Goal: Transaction & Acquisition: Purchase product/service

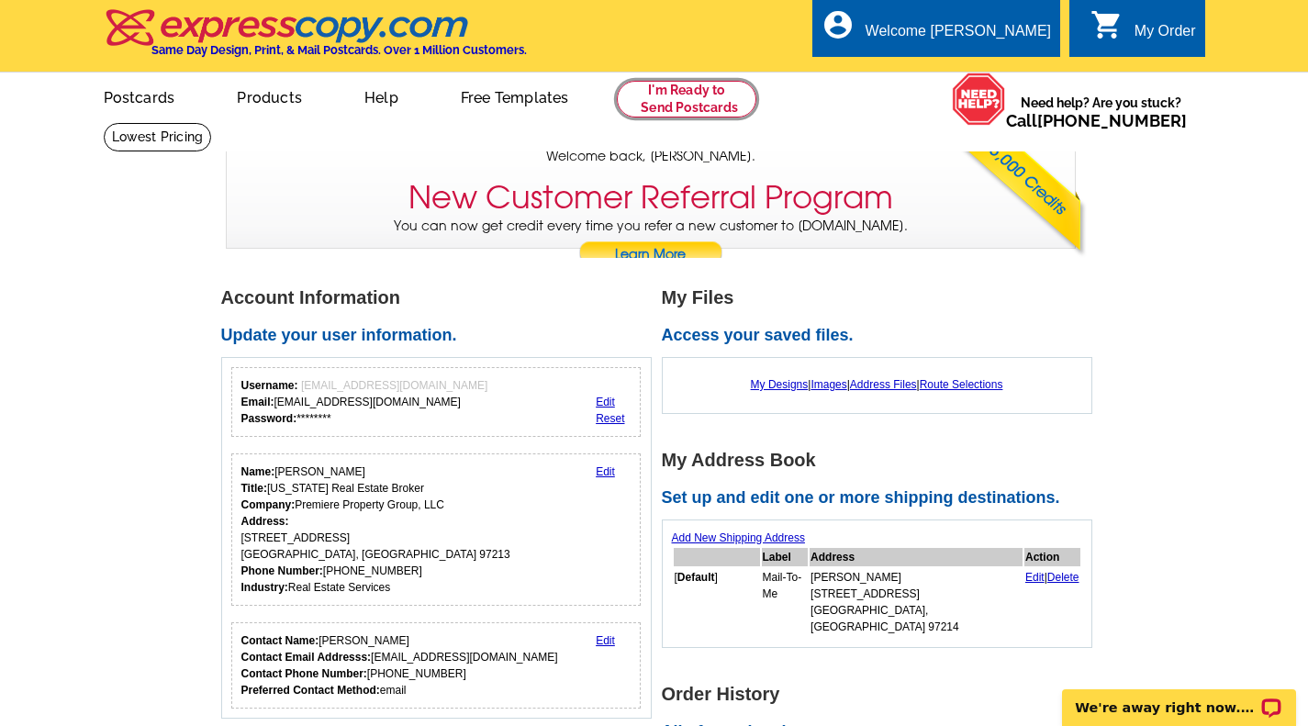
click at [697, 87] on link at bounding box center [687, 99] width 140 height 37
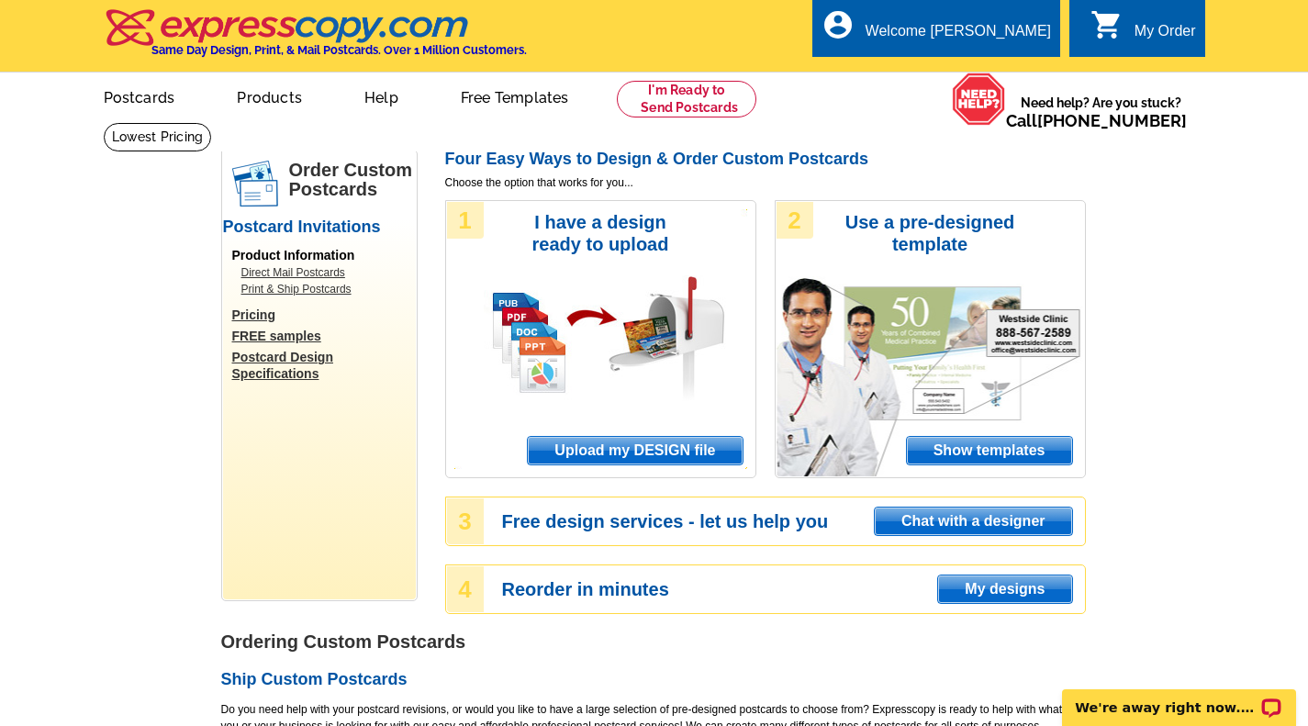
click at [621, 453] on span "Upload my DESIGN file" at bounding box center [635, 451] width 214 height 28
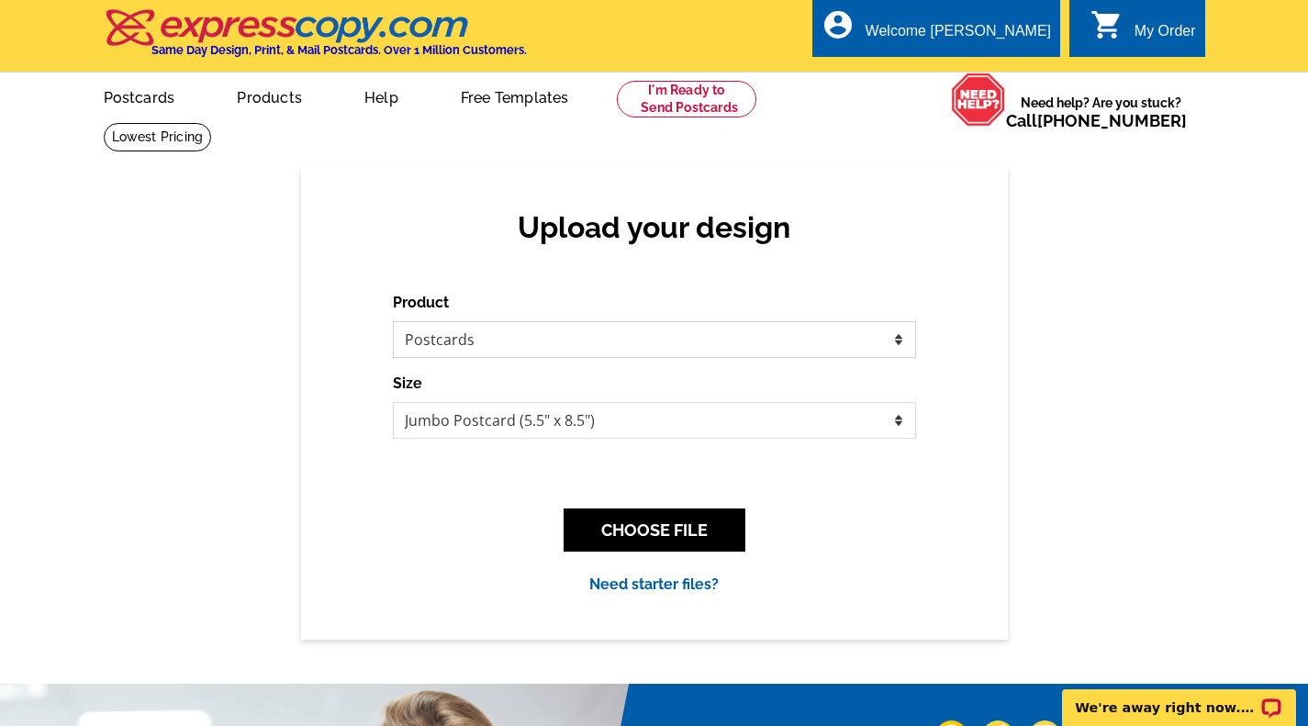
click at [901, 341] on select "Please select the type of file... Postcards Business Cards Letters and flyers G…" at bounding box center [654, 339] width 523 height 37
select select "2"
click at [393, 322] on select "Please select the type of file... Postcards Business Cards Letters and flyers G…" at bounding box center [654, 339] width 523 height 37
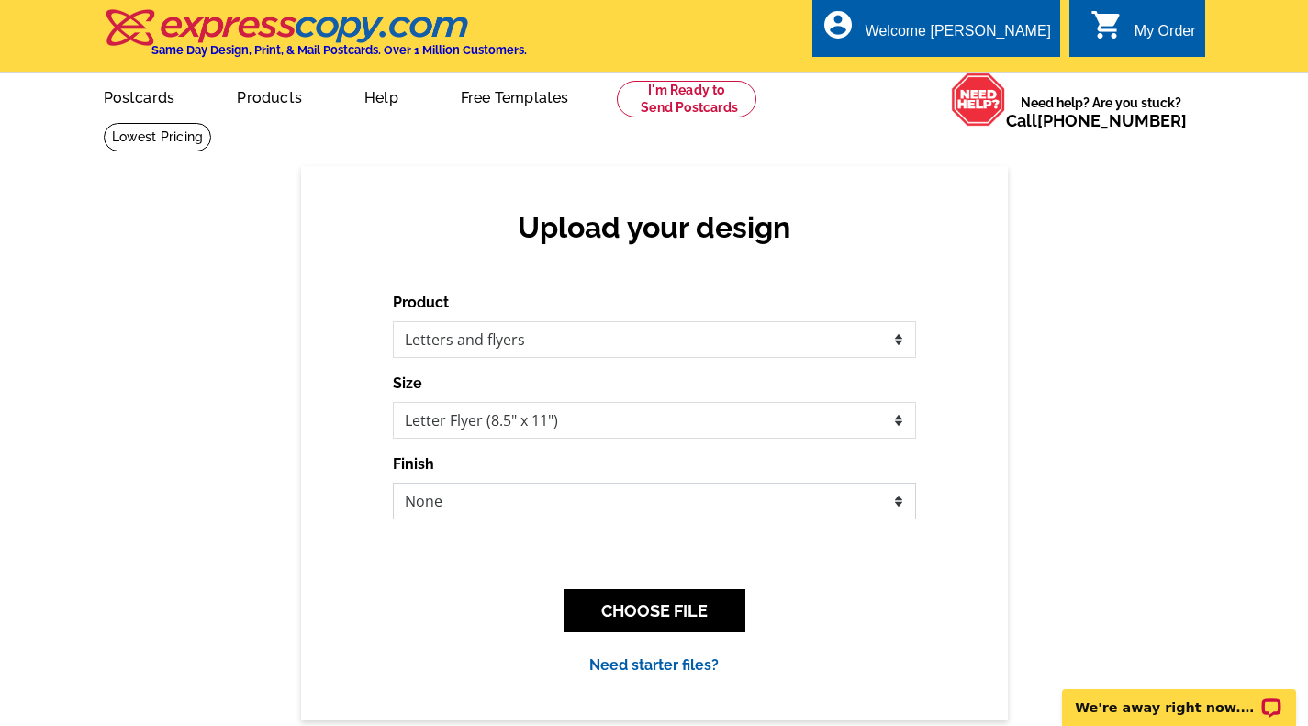
click at [899, 502] on select "None Envelope Mailer Bi-fold Mailer Tri-fold Mailer" at bounding box center [654, 501] width 523 height 37
click at [896, 505] on select "None Envelope Mailer Bi-fold Mailer Tri-fold Mailer" at bounding box center [654, 501] width 523 height 37
click at [680, 609] on button "CHOOSE FILE" at bounding box center [655, 610] width 182 height 43
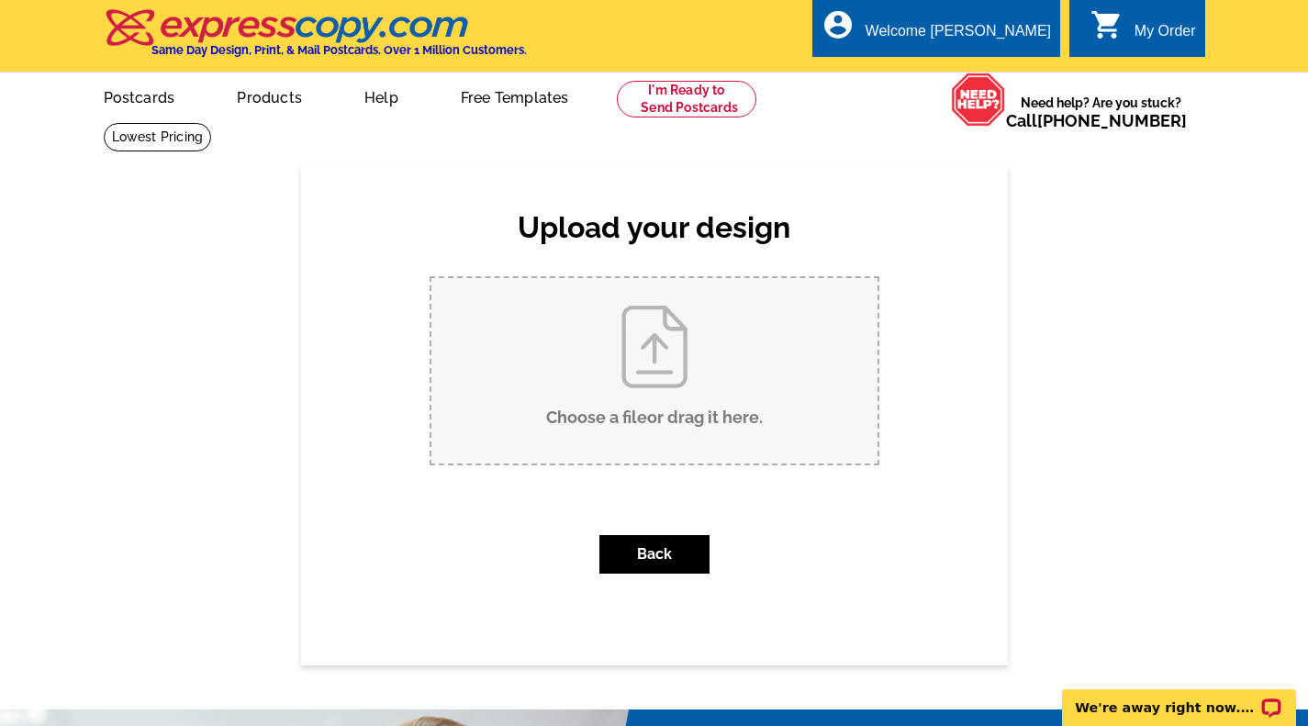
click at [669, 388] on input "Choose a file or drag it here ." at bounding box center [654, 370] width 446 height 185
type input "C:\fakepath\Flyer Front - 4409 NE Killingsworth 104.pdf"
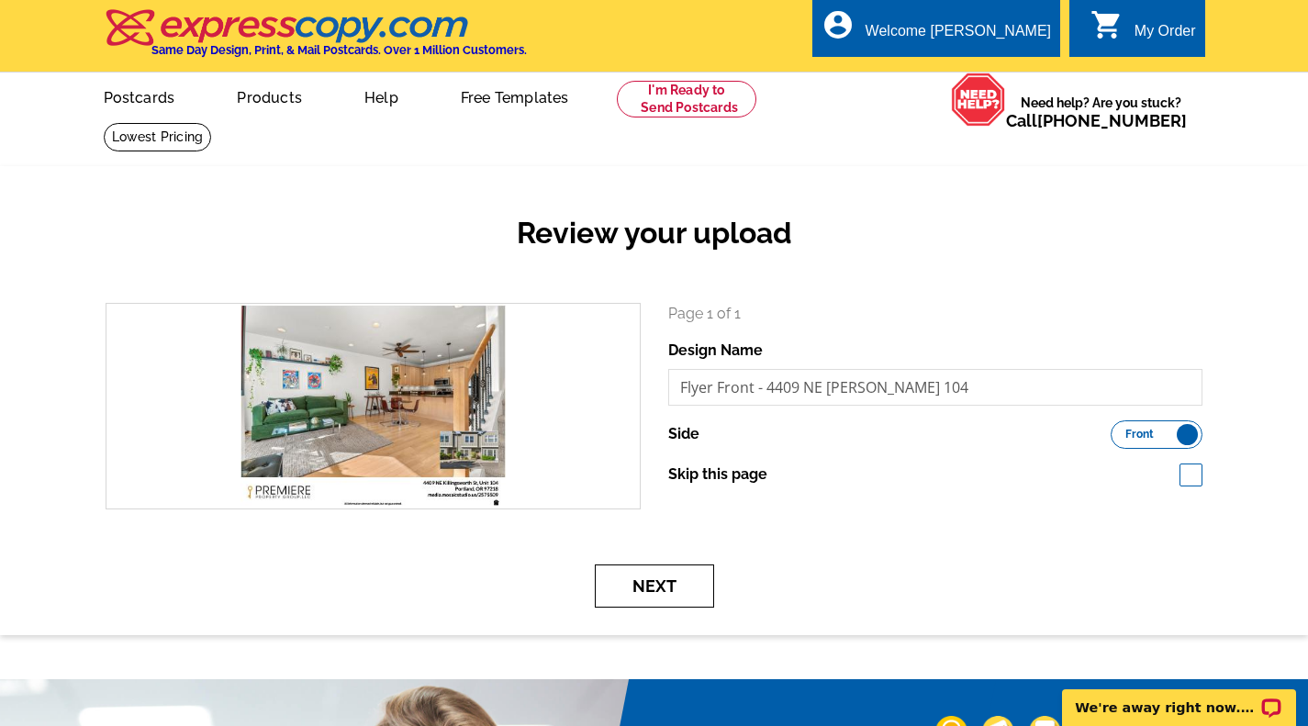
click at [655, 583] on button "Next" at bounding box center [654, 586] width 119 height 43
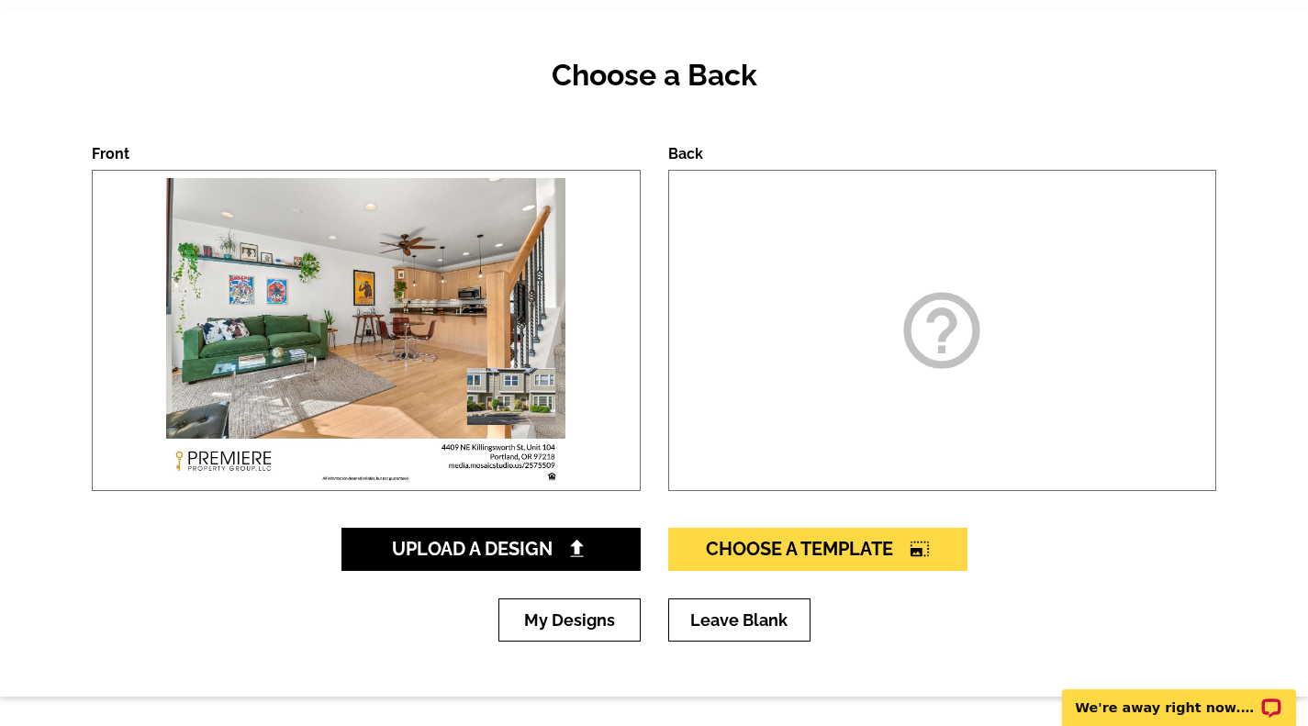
scroll to position [159, 0]
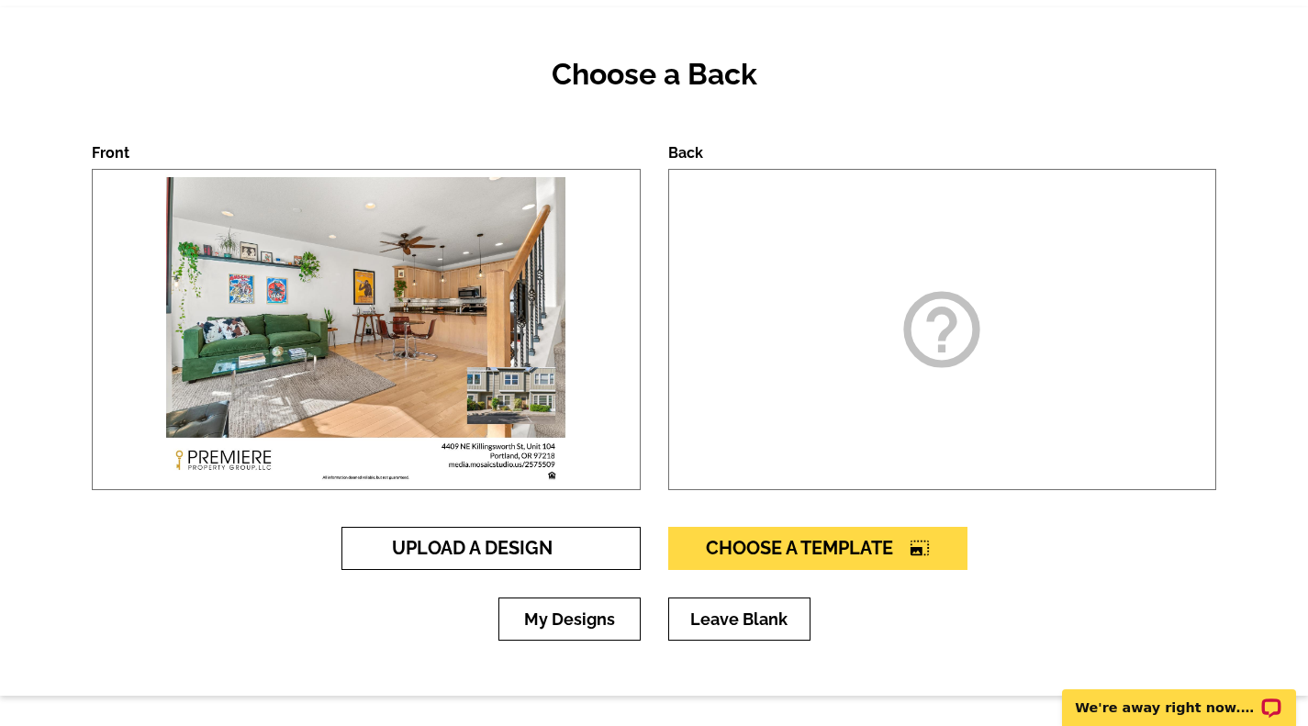
click at [565, 545] on span "Upload A Design" at bounding box center [490, 548] width 197 height 22
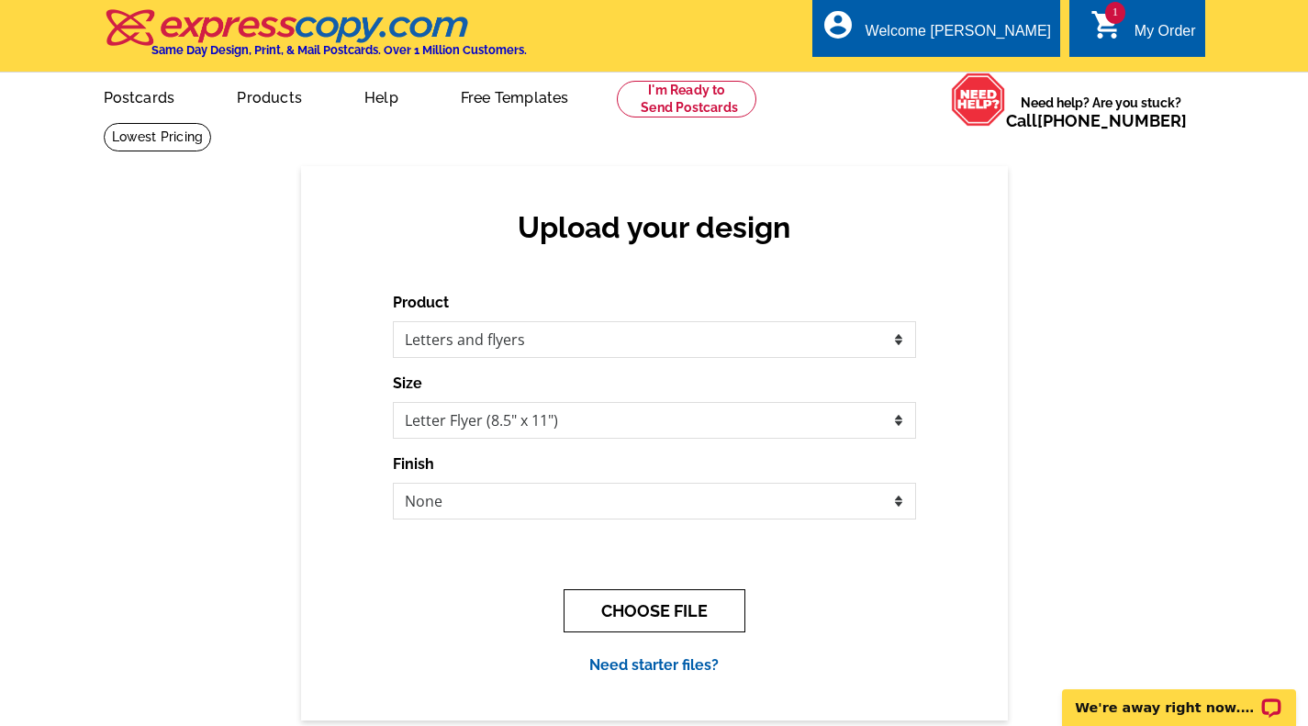
click at [654, 622] on button "CHOOSE FILE" at bounding box center [655, 610] width 182 height 43
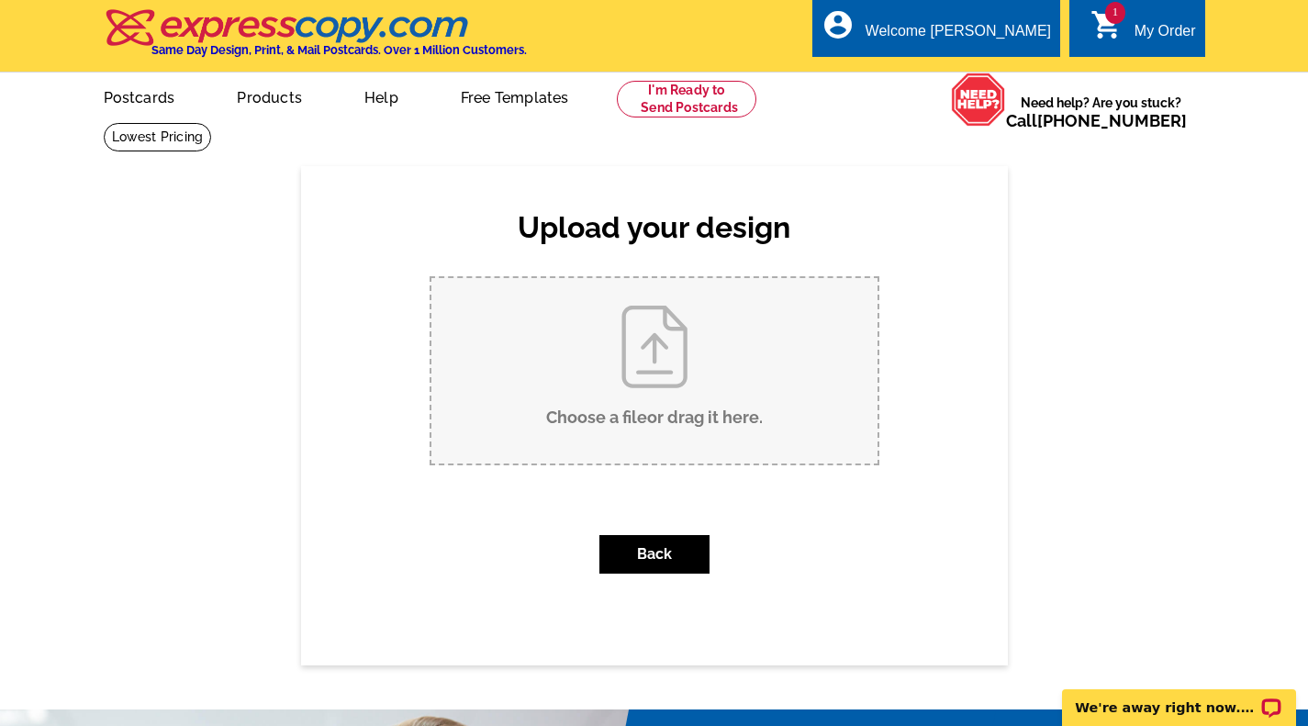
click at [657, 375] on input "Choose a file or drag it here ." at bounding box center [654, 370] width 446 height 185
type input "C:\fakepath\Flyer Back - 4409 NE killingsworth 104.pdf"
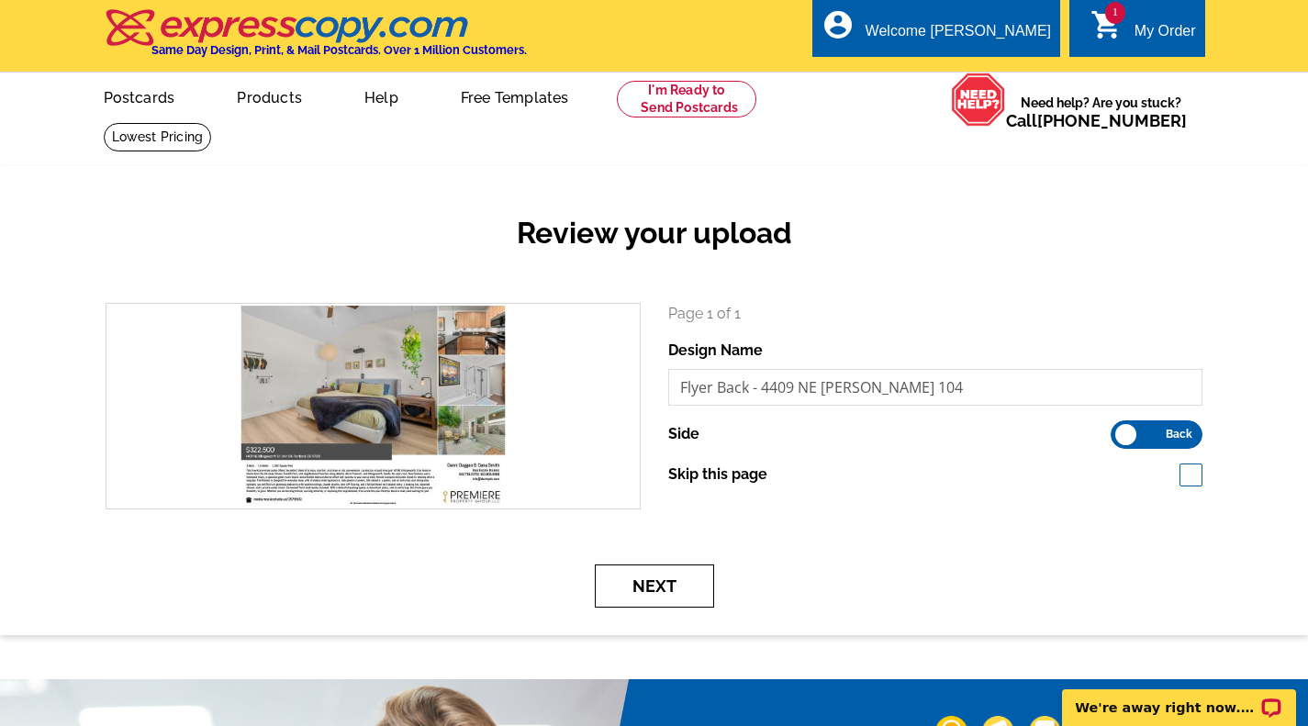
click at [647, 588] on button "Next" at bounding box center [654, 586] width 119 height 43
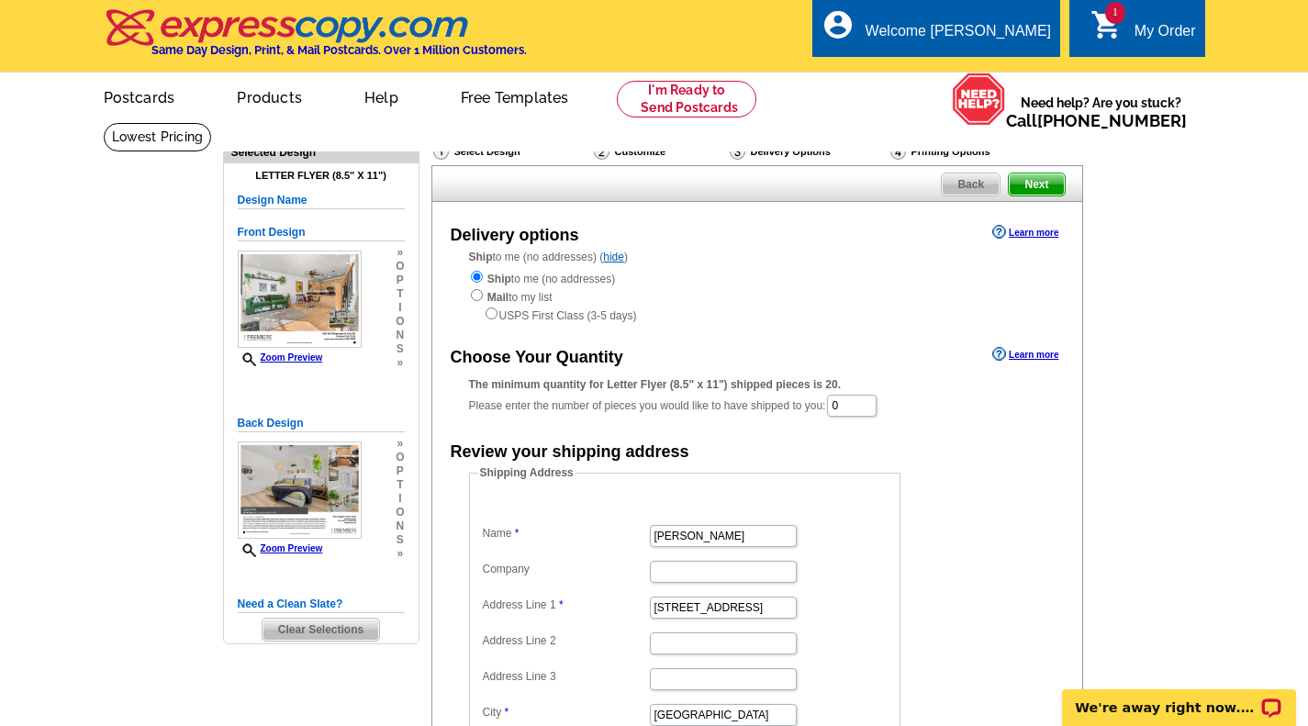
click at [285, 547] on link "Zoom Preview" at bounding box center [280, 548] width 85 height 10
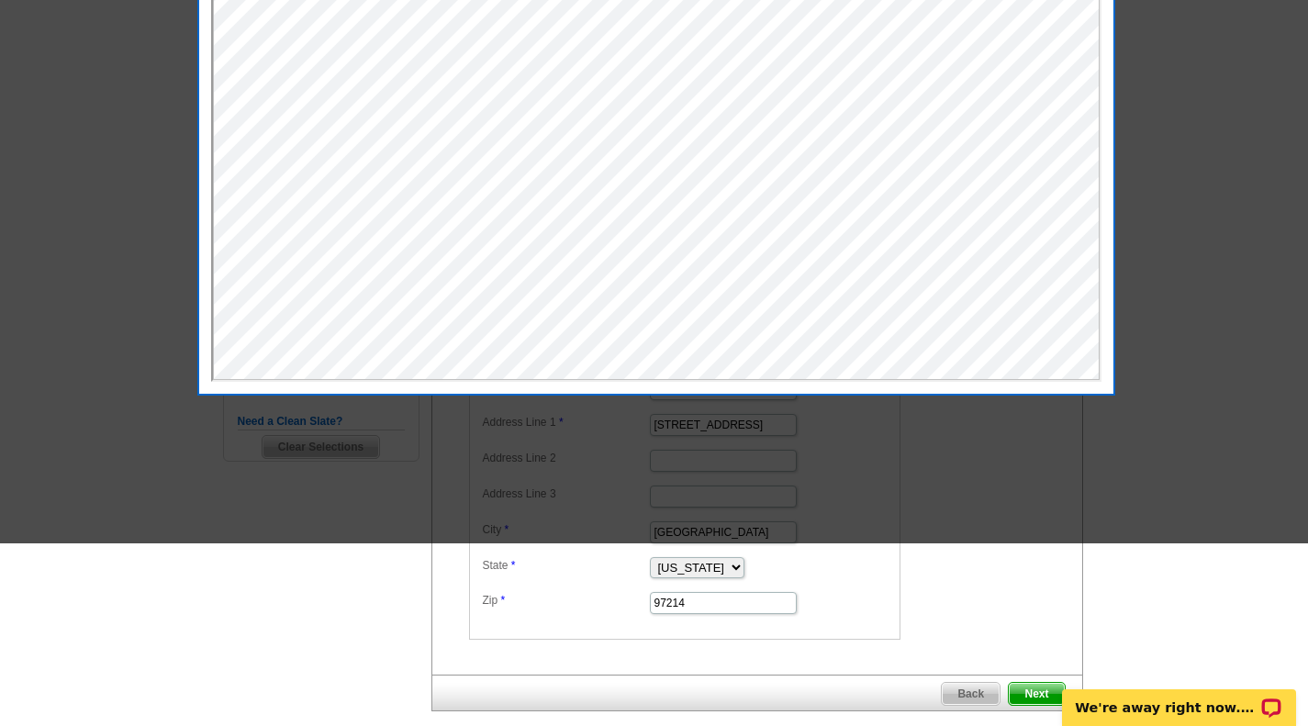
scroll to position [185, 0]
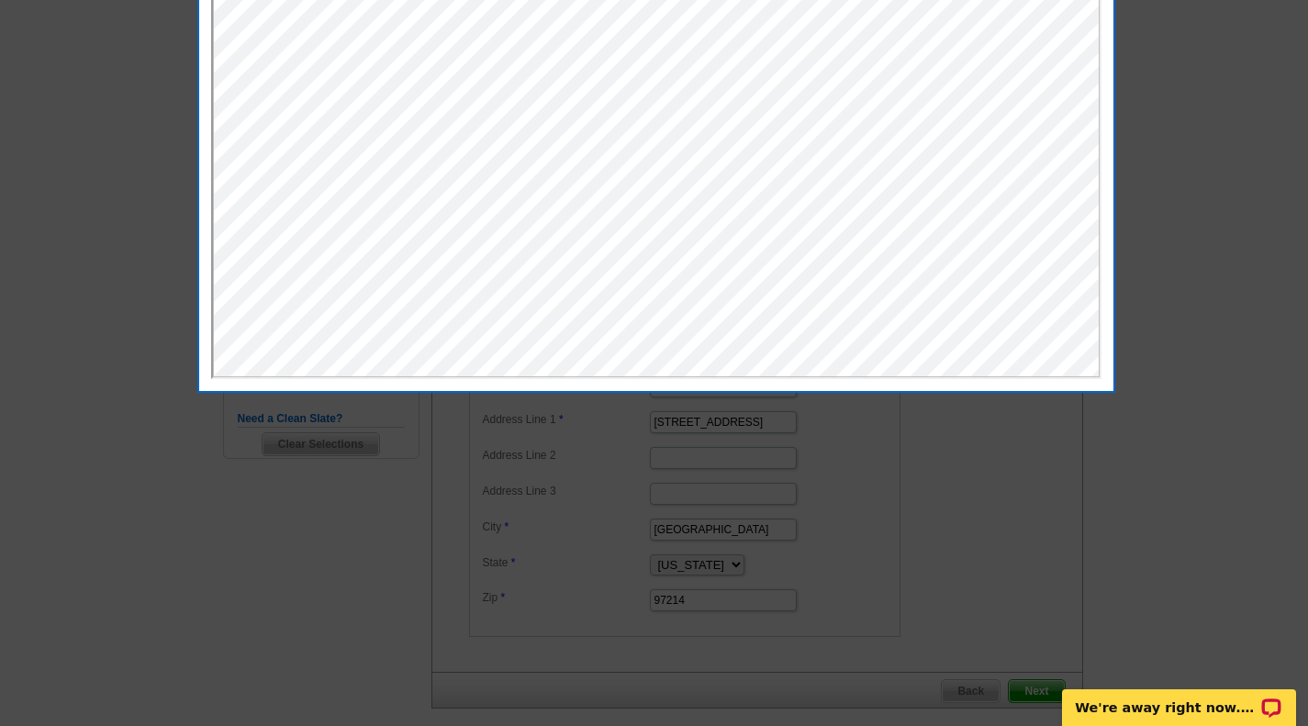
click at [541, 50] on button "Close" at bounding box center [518, 39] width 46 height 19
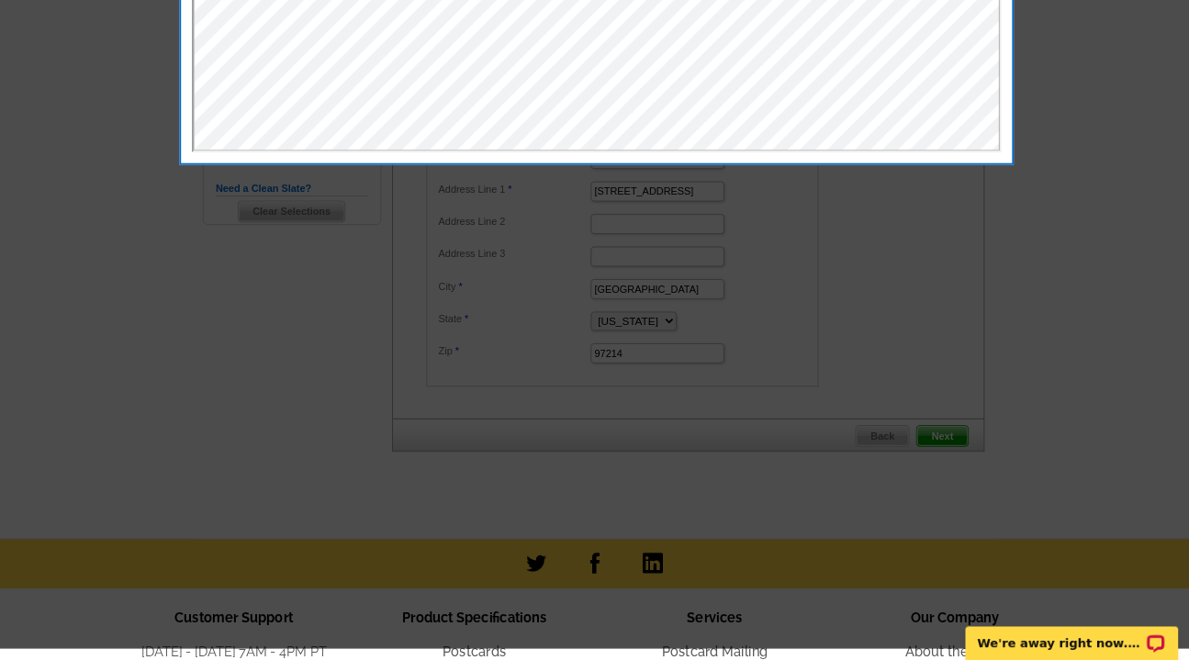
scroll to position [0, 0]
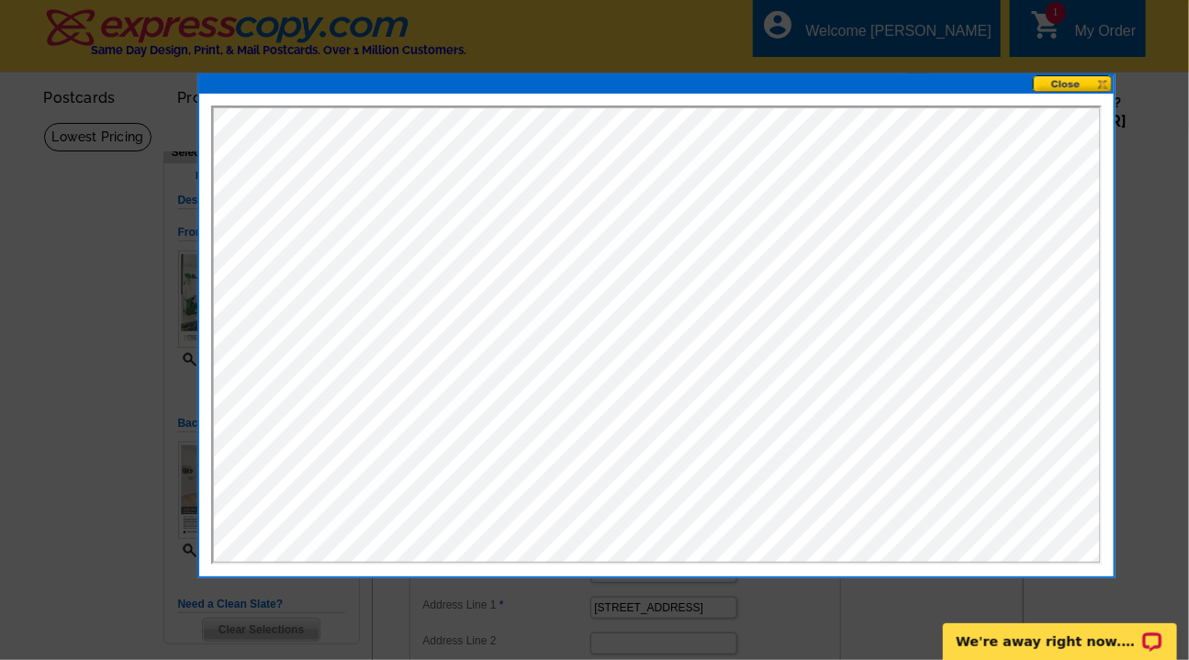
click at [1065, 76] on button at bounding box center [1073, 83] width 81 height 17
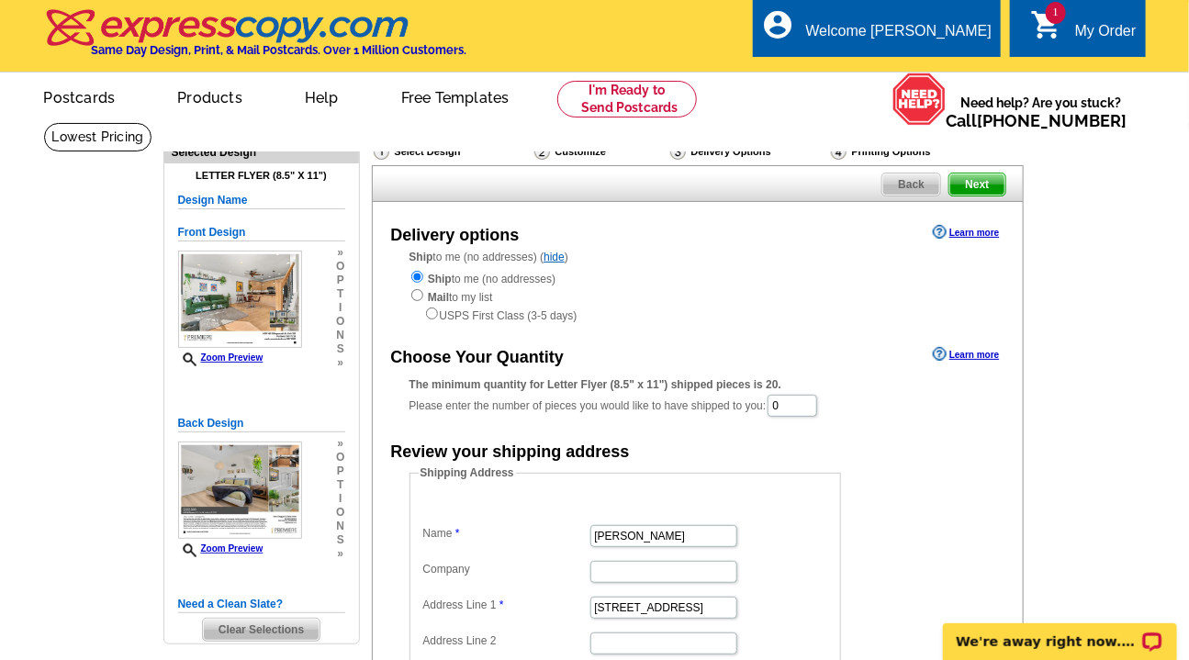
click at [245, 359] on link "Zoom Preview" at bounding box center [220, 357] width 85 height 10
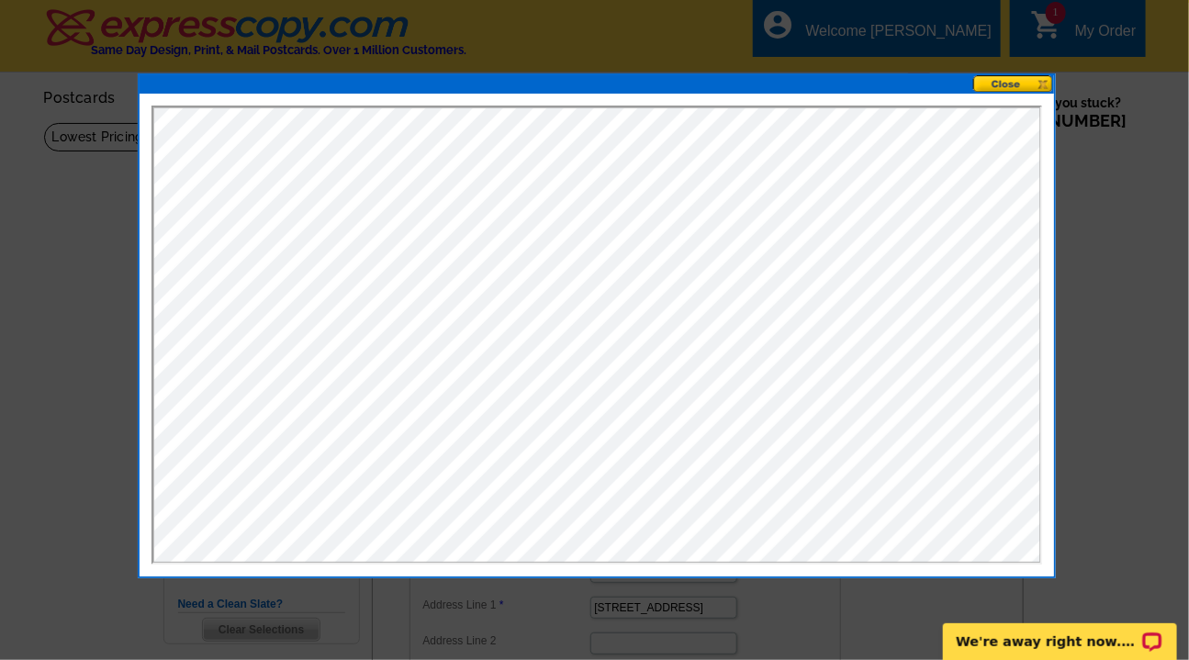
click at [999, 83] on button at bounding box center [1013, 83] width 81 height 17
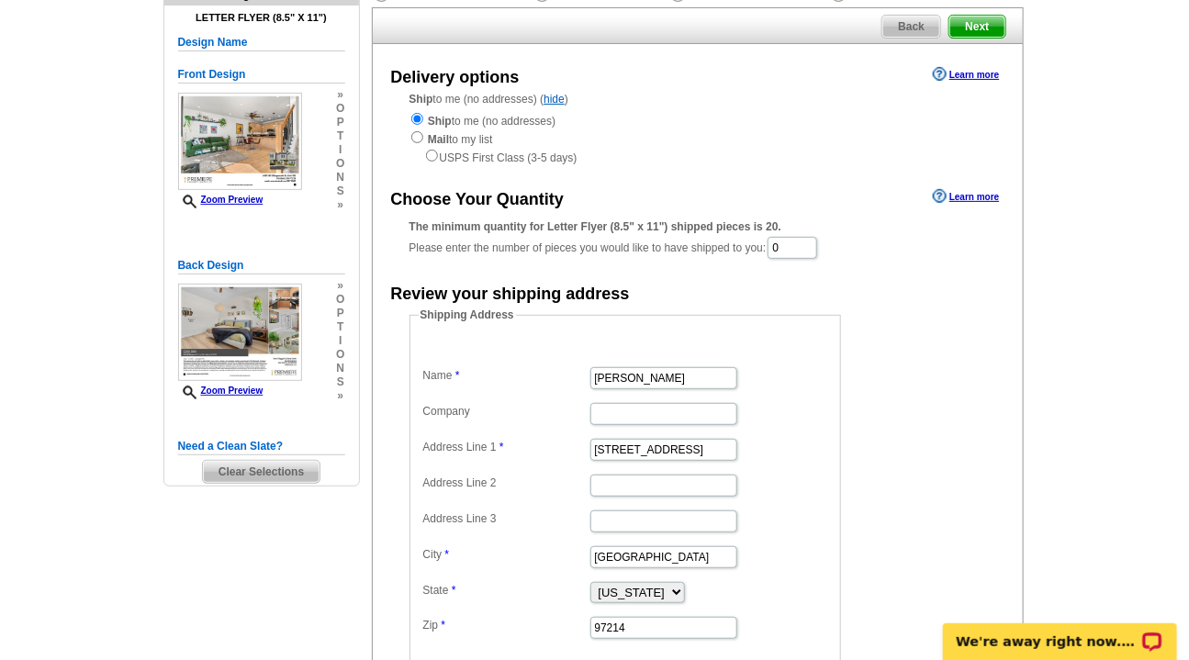
scroll to position [159, 0]
drag, startPoint x: 788, startPoint y: 252, endPoint x: 759, endPoint y: 243, distance: 29.6
click at [759, 243] on div "The minimum quantity for Letter Flyer (8.5" x 11") shipped pieces is 20. Please…" at bounding box center [697, 239] width 576 height 42
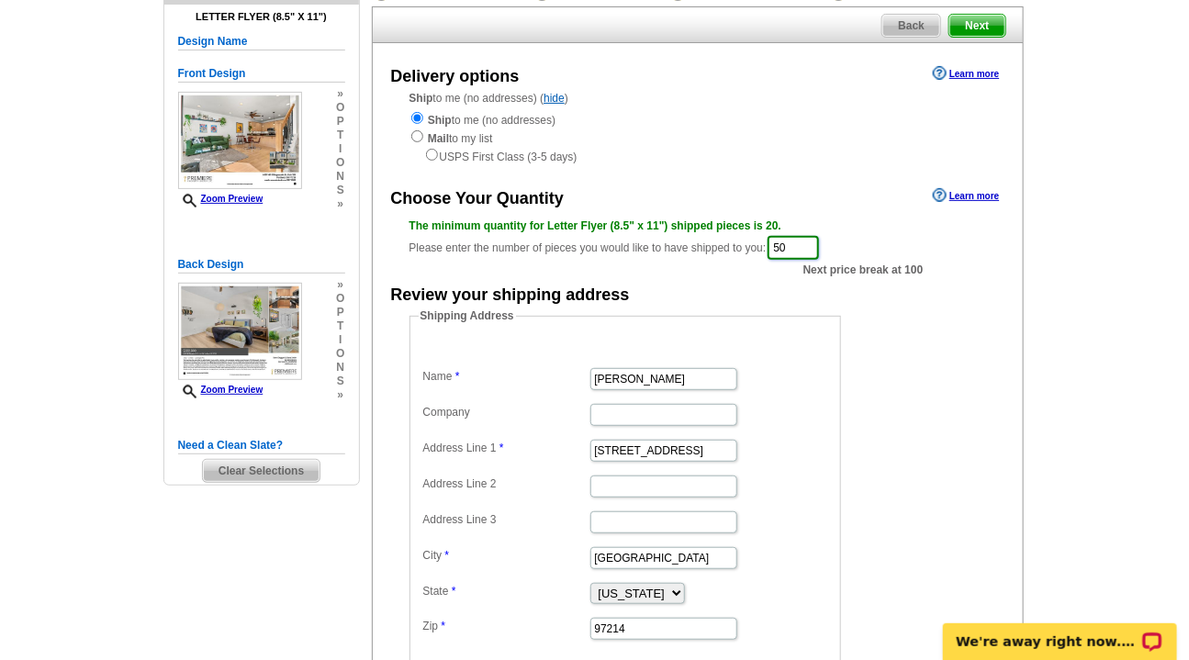
type input "50"
click at [878, 358] on dd "Shipping Address Name Danni Duggan Company Address Line 1 4120 SE Madison St Ad…" at bounding box center [653, 487] width 488 height 358
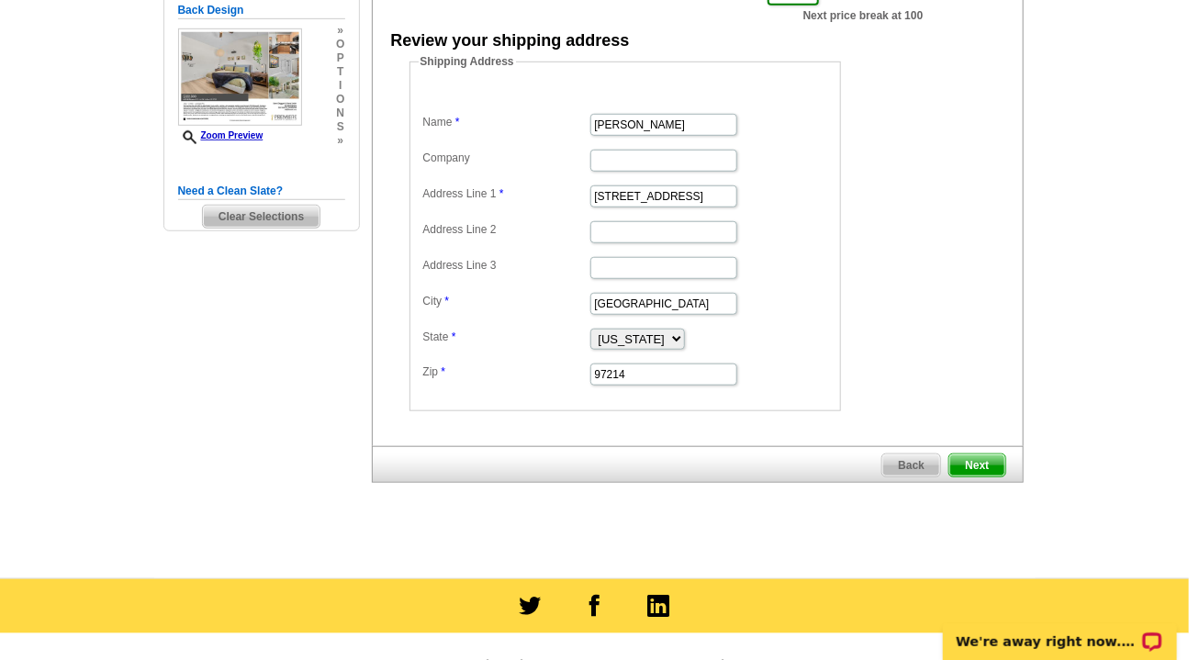
scroll to position [493, 0]
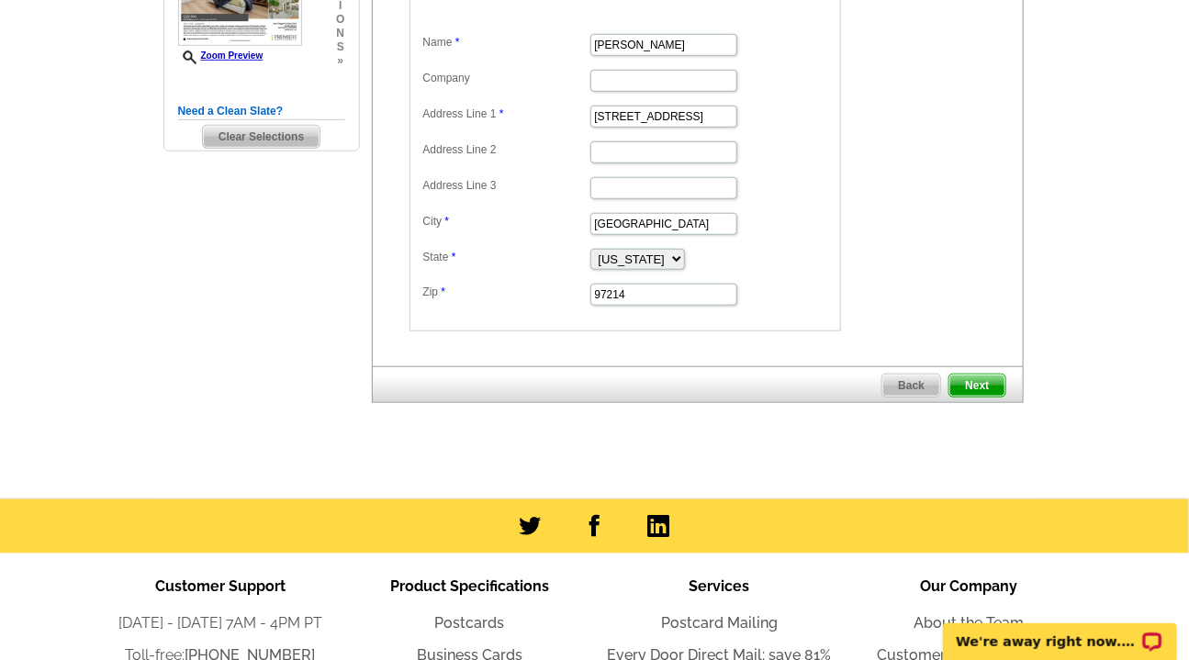
click at [970, 387] on span "Next" at bounding box center [976, 386] width 55 height 22
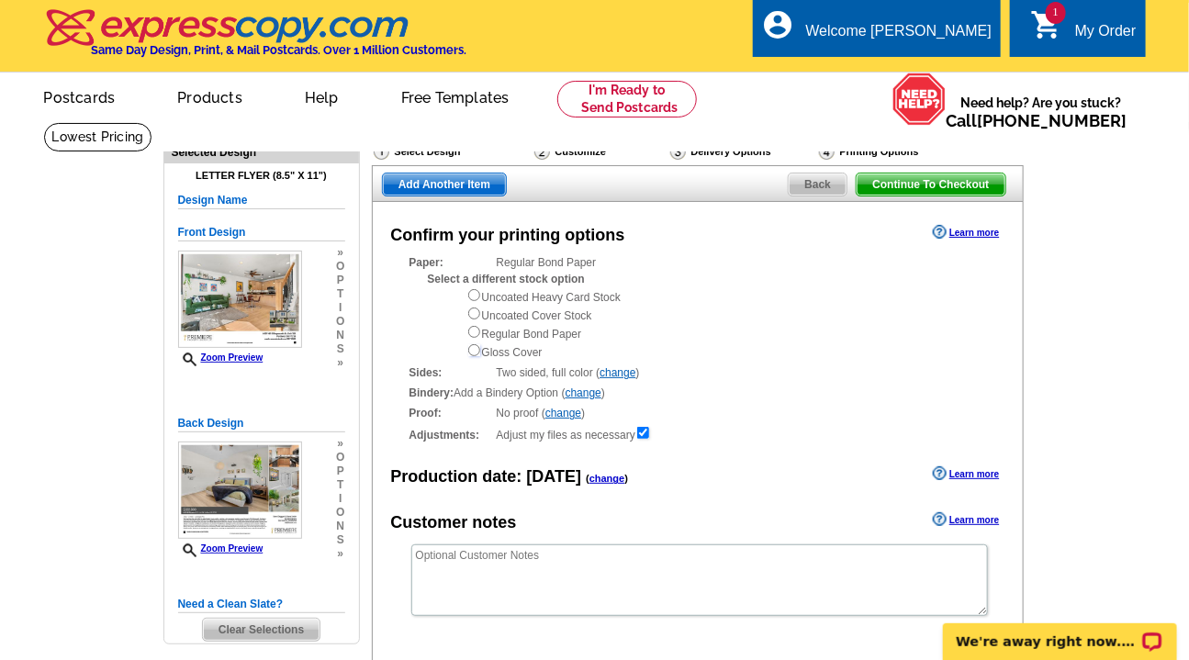
click at [475, 352] on input "radio" at bounding box center [474, 350] width 12 height 12
radio input "true"
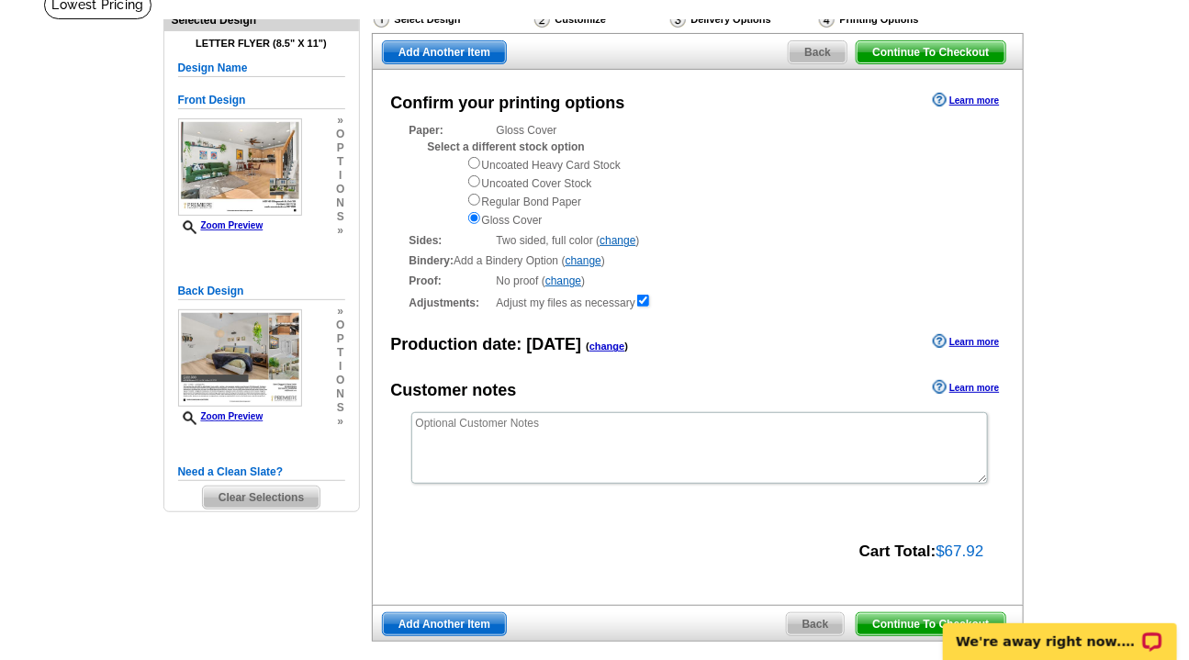
scroll to position [133, 0]
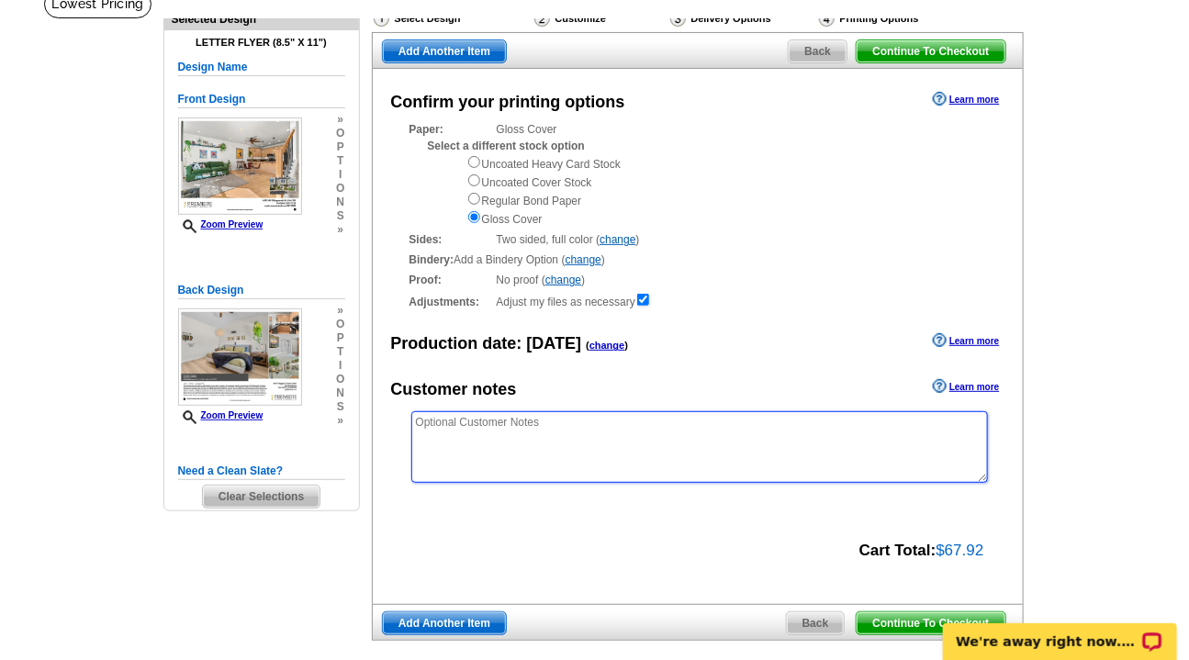
click at [571, 441] on textarea at bounding box center [699, 447] width 576 height 72
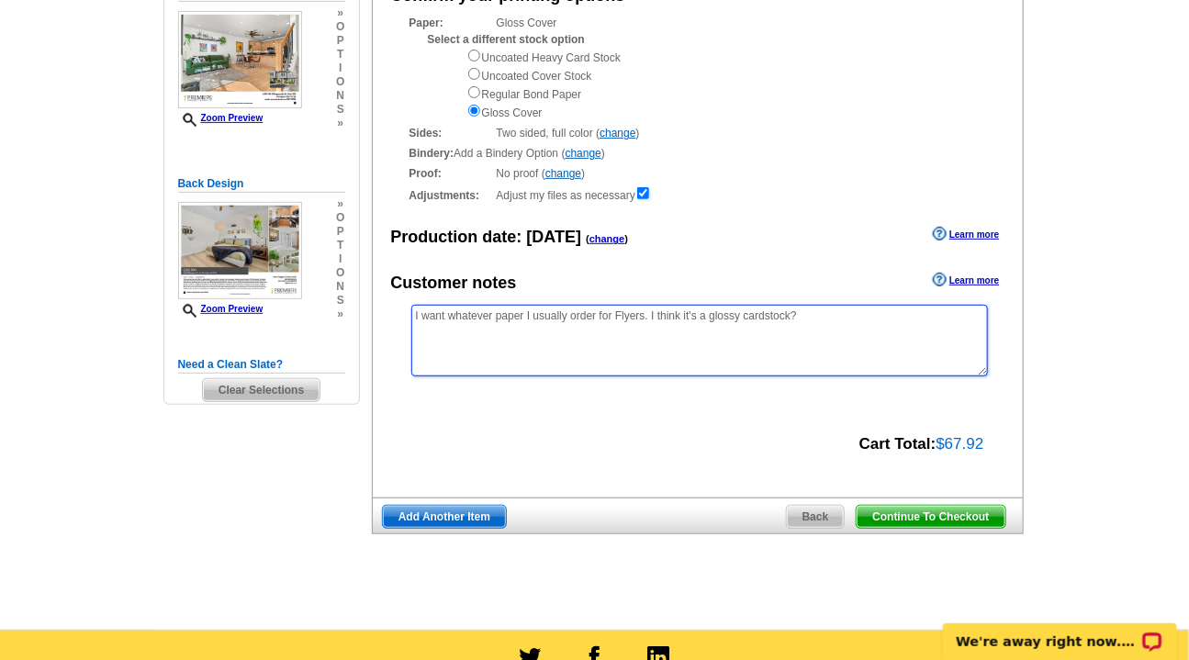
scroll to position [241, 0]
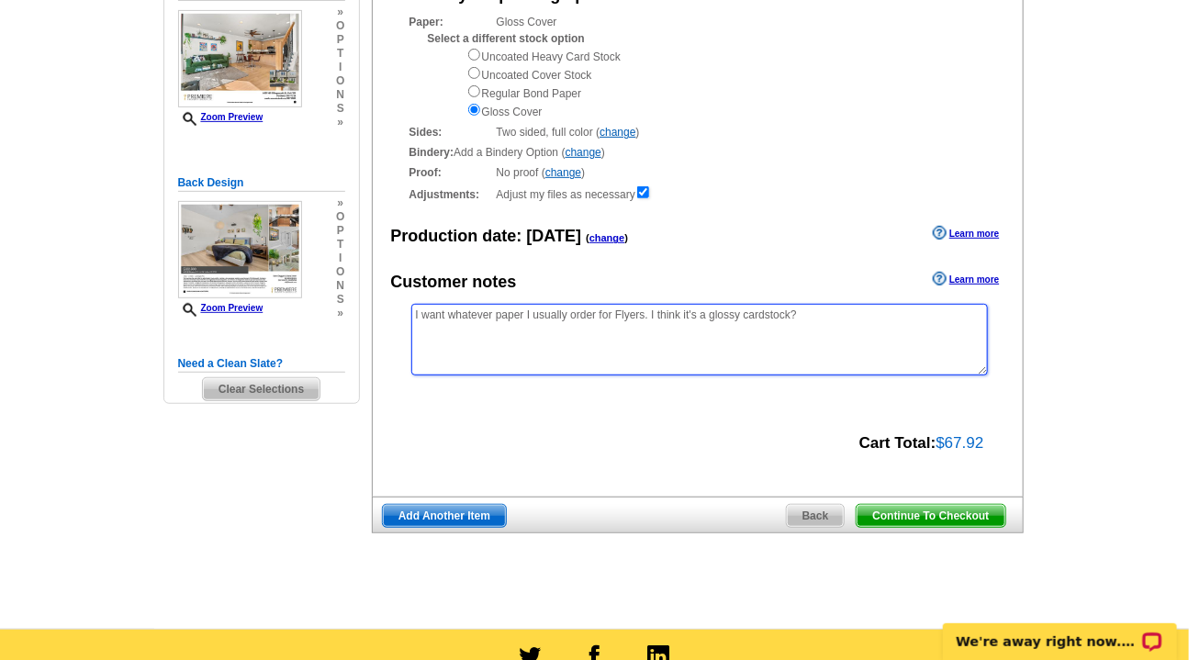
type textarea "I want whatever paper I usually order for Flyers. I think it's a glossy cardsto…"
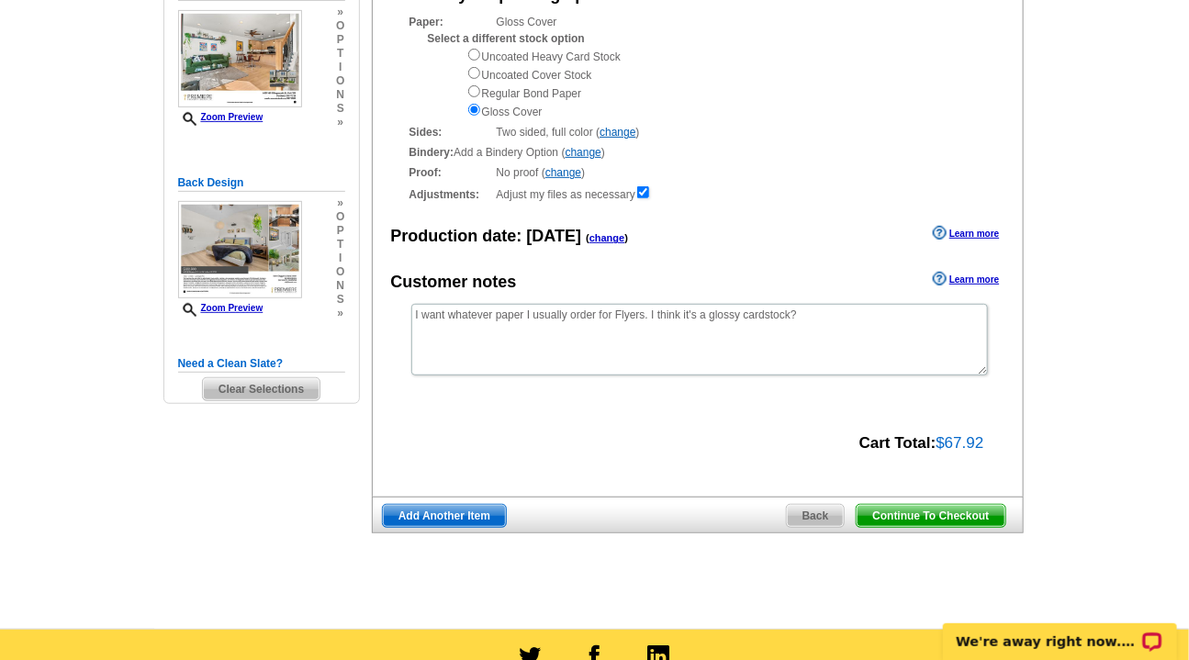
click at [924, 520] on span "Continue To Checkout" at bounding box center [930, 516] width 148 height 22
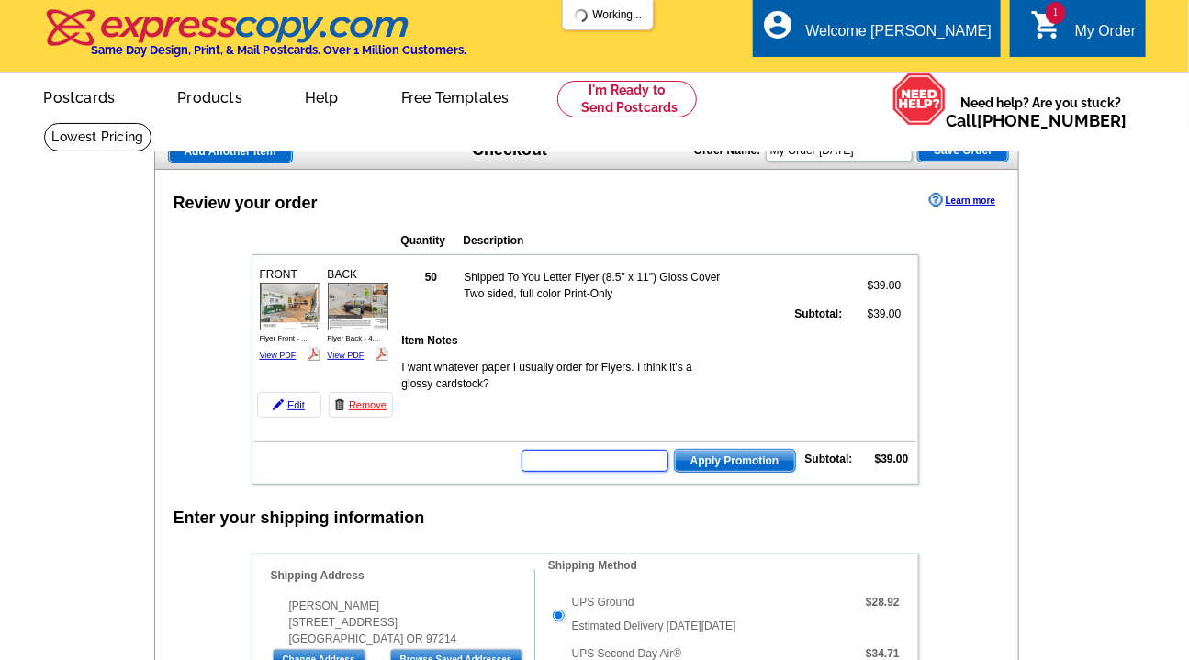
click at [610, 457] on input "text" at bounding box center [594, 461] width 147 height 22
click at [610, 460] on input "text" at bounding box center [594, 461] width 147 height 22
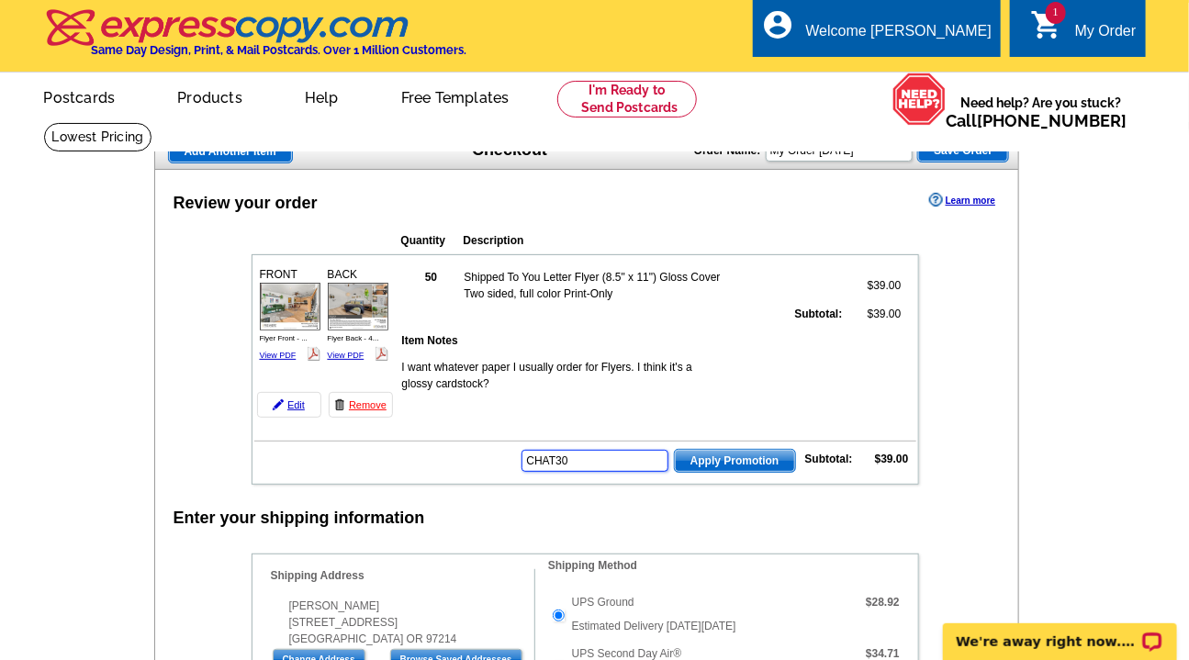
type input "CHAT30"
click at [736, 460] on span "Apply Promotion" at bounding box center [735, 461] width 120 height 22
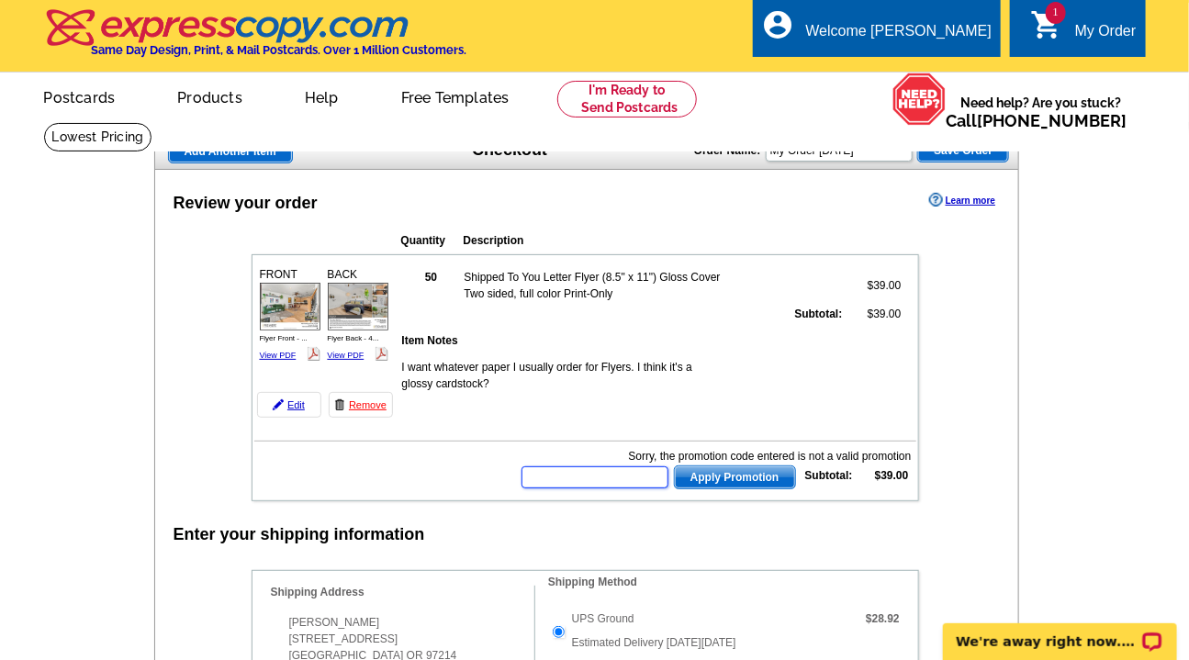
click at [574, 486] on input "text" at bounding box center [594, 477] width 147 height 22
type input "CHAT20"
click at [722, 481] on span "Apply Promotion" at bounding box center [735, 477] width 120 height 22
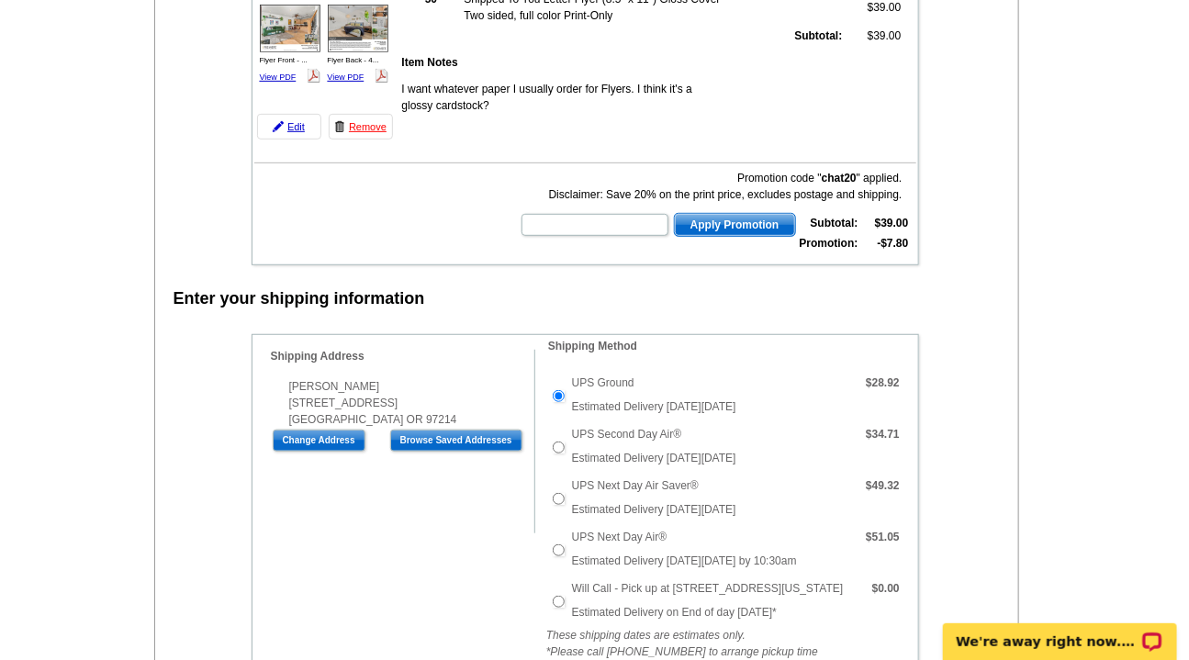
scroll to position [429, 0]
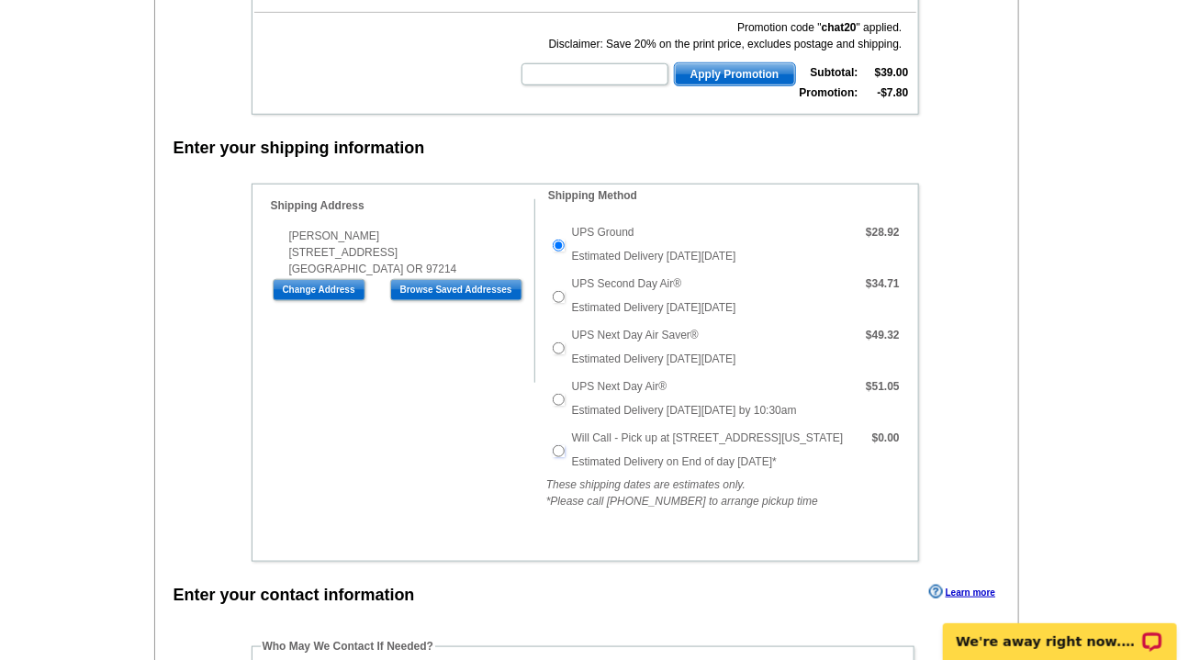
click at [557, 446] on input "Will Call - Pick up at [STREET_ADDRESS][US_STATE]" at bounding box center [559, 451] width 12 height 12
radio input "true"
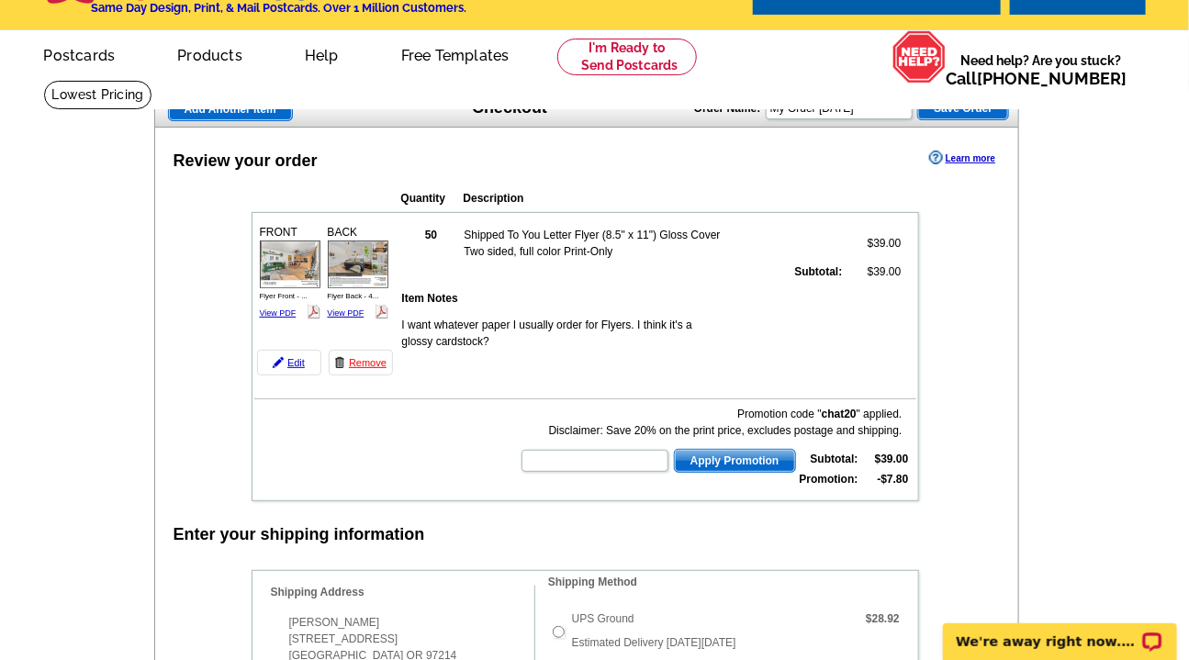
scroll to position [41, 0]
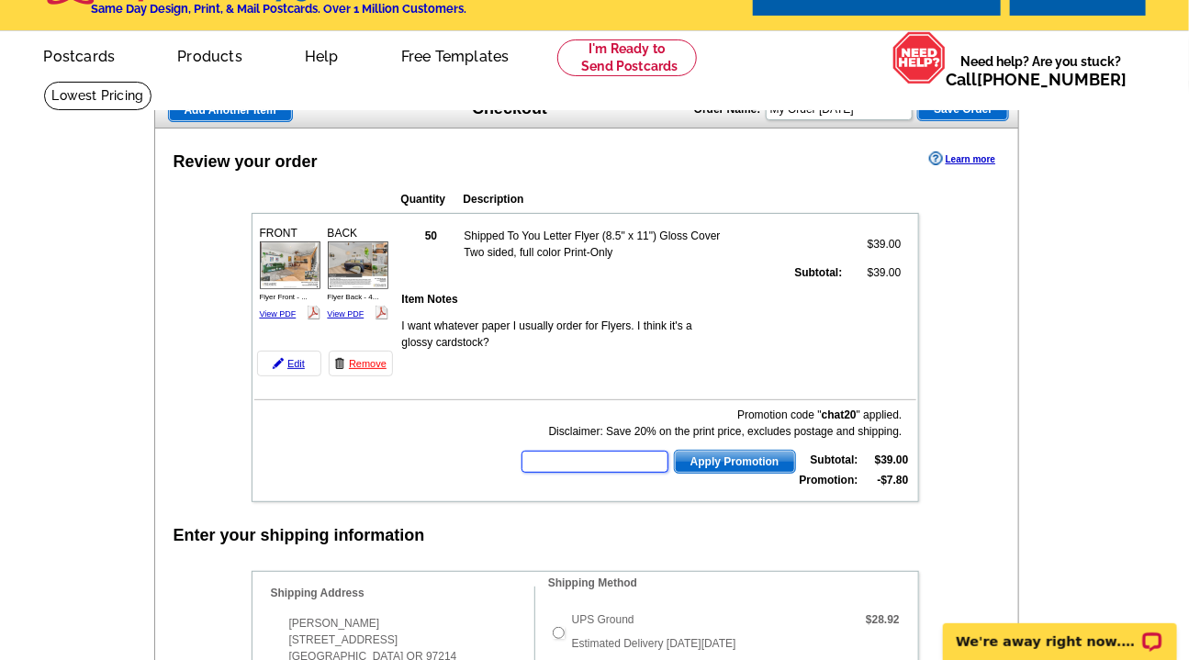
click at [634, 465] on input "text" at bounding box center [594, 462] width 147 height 22
type input "E3025"
click at [724, 458] on span "Apply Promotion" at bounding box center [735, 462] width 120 height 22
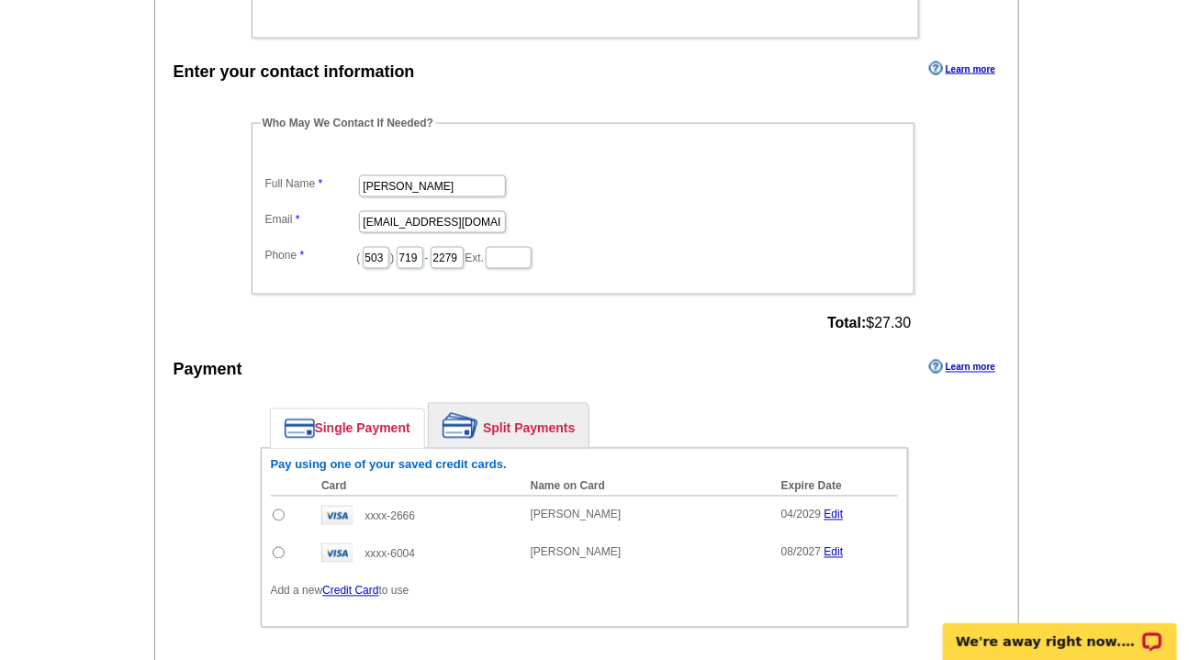
scroll to position [1106, 0]
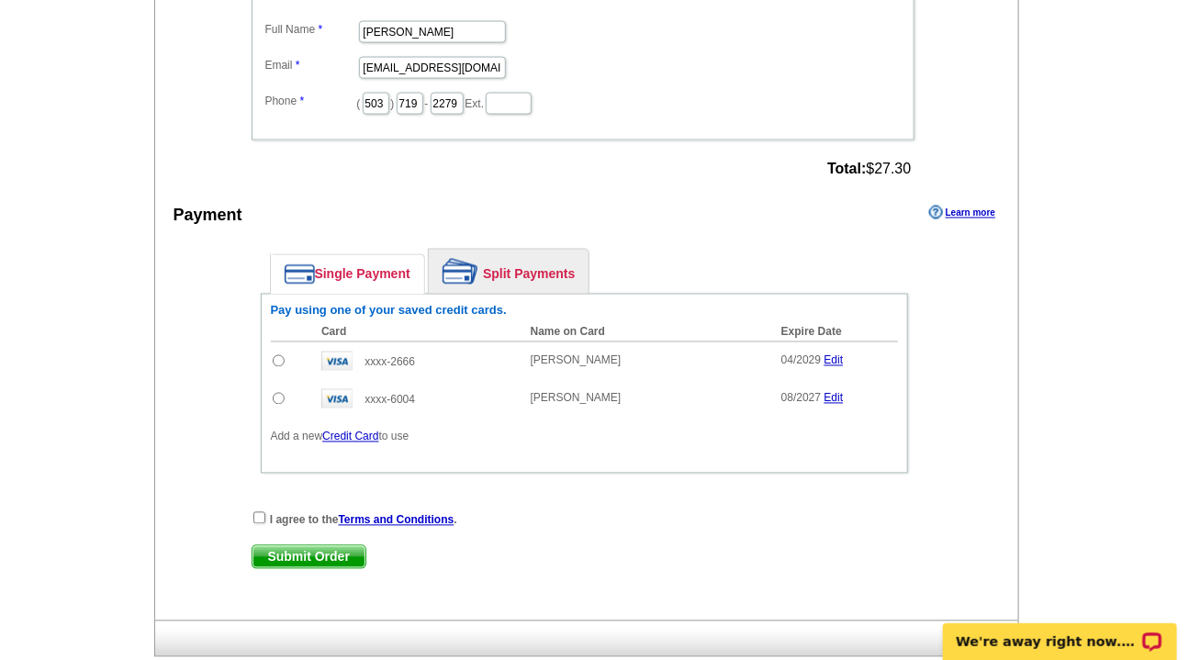
click at [555, 274] on link "Split Payments" at bounding box center [509, 272] width 160 height 44
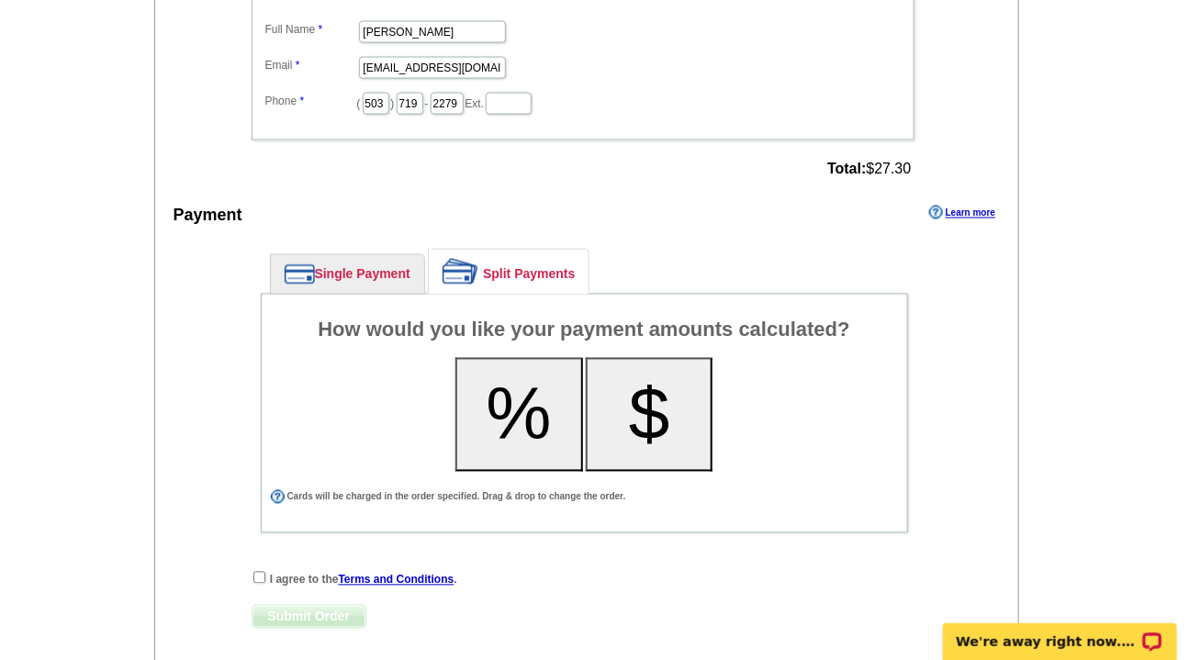
click at [504, 421] on button "%" at bounding box center [519, 415] width 128 height 114
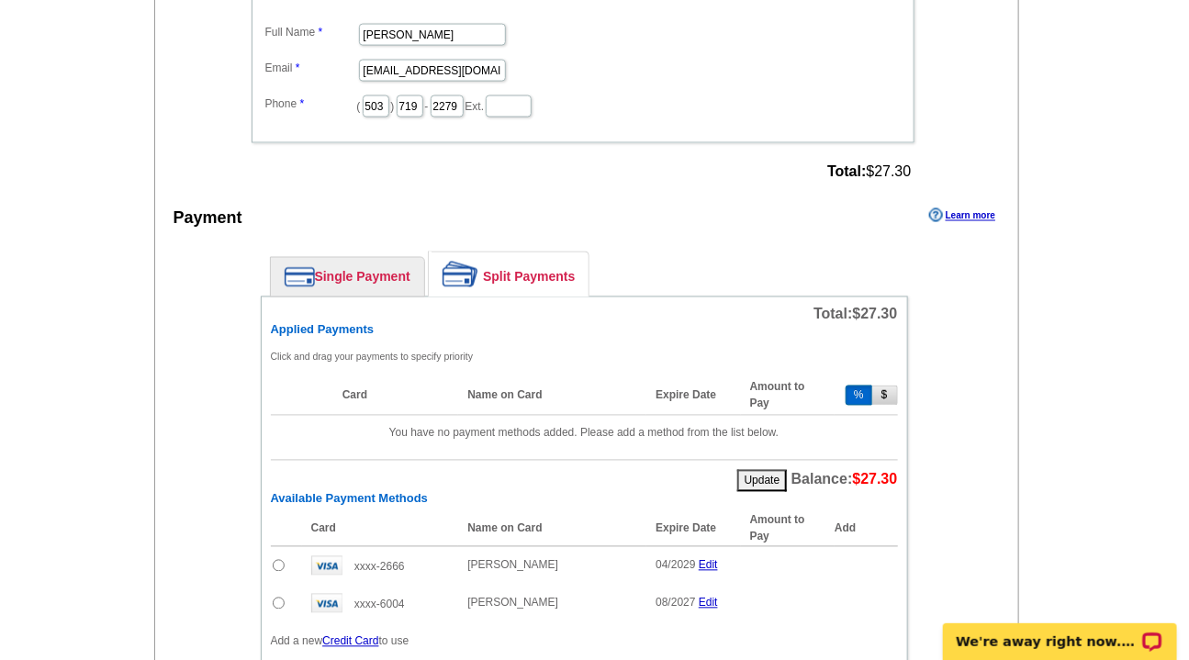
scroll to position [1212, 0]
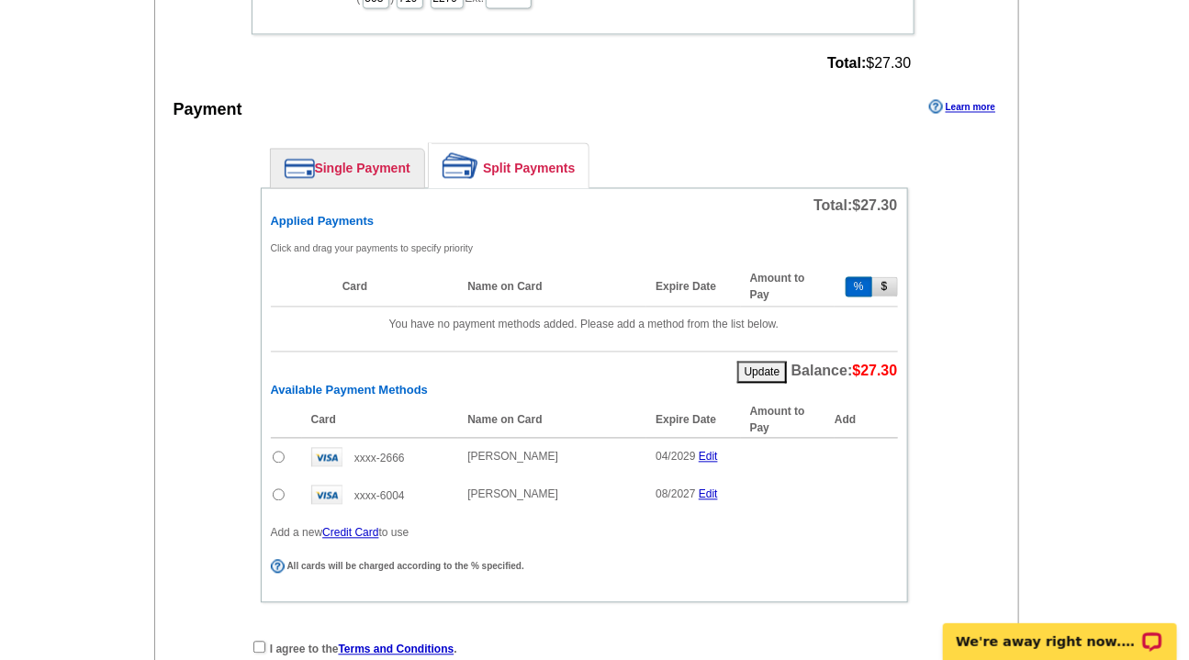
click at [276, 453] on input "radio" at bounding box center [279, 458] width 12 height 12
radio input "true"
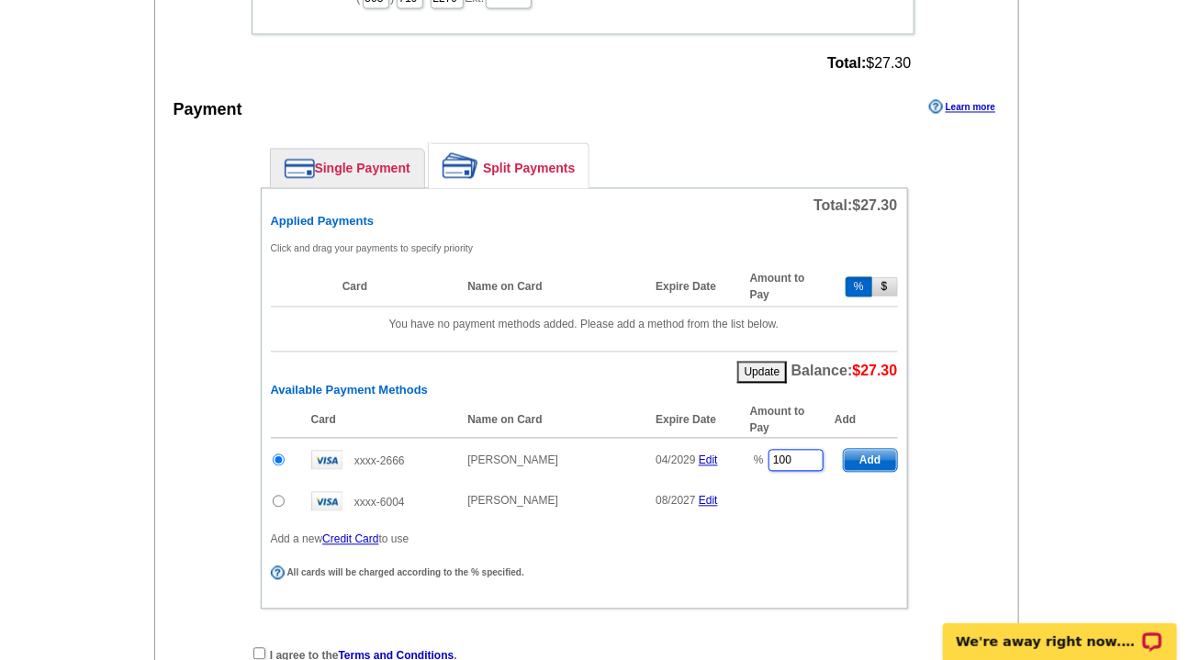
drag, startPoint x: 795, startPoint y: 456, endPoint x: 714, endPoint y: 455, distance: 80.8
click at [714, 455] on tr "xxxx-2666 [PERSON_NAME] 04/2029 Edit % 100 Add" at bounding box center [584, 460] width 627 height 45
click at [867, 454] on span "Add" at bounding box center [870, 461] width 52 height 22
type input "100"
radio input "false"
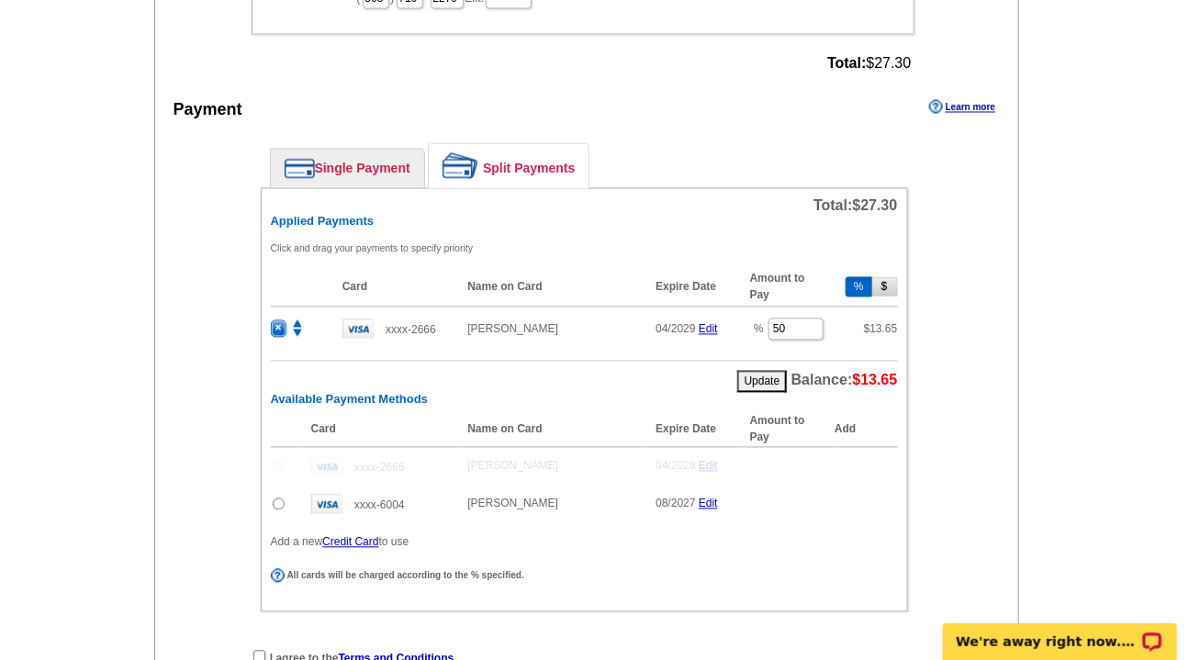
click at [278, 498] on input "radio" at bounding box center [279, 504] width 12 height 12
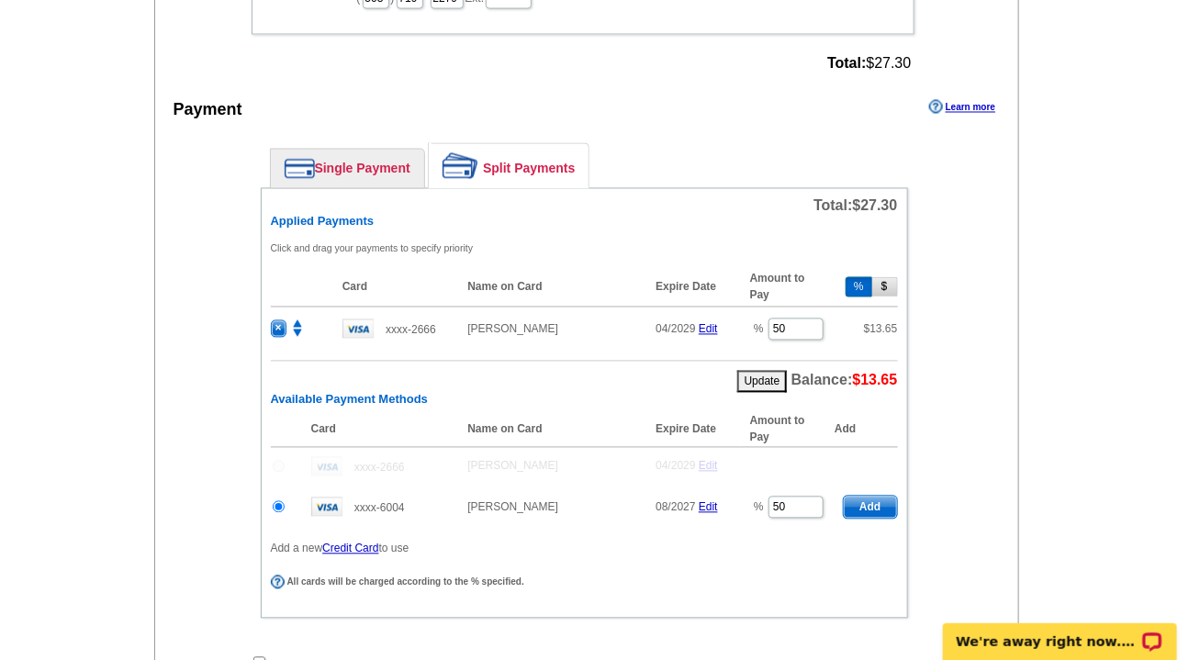
click at [867, 500] on span "Add" at bounding box center [870, 508] width 52 height 22
radio input "false"
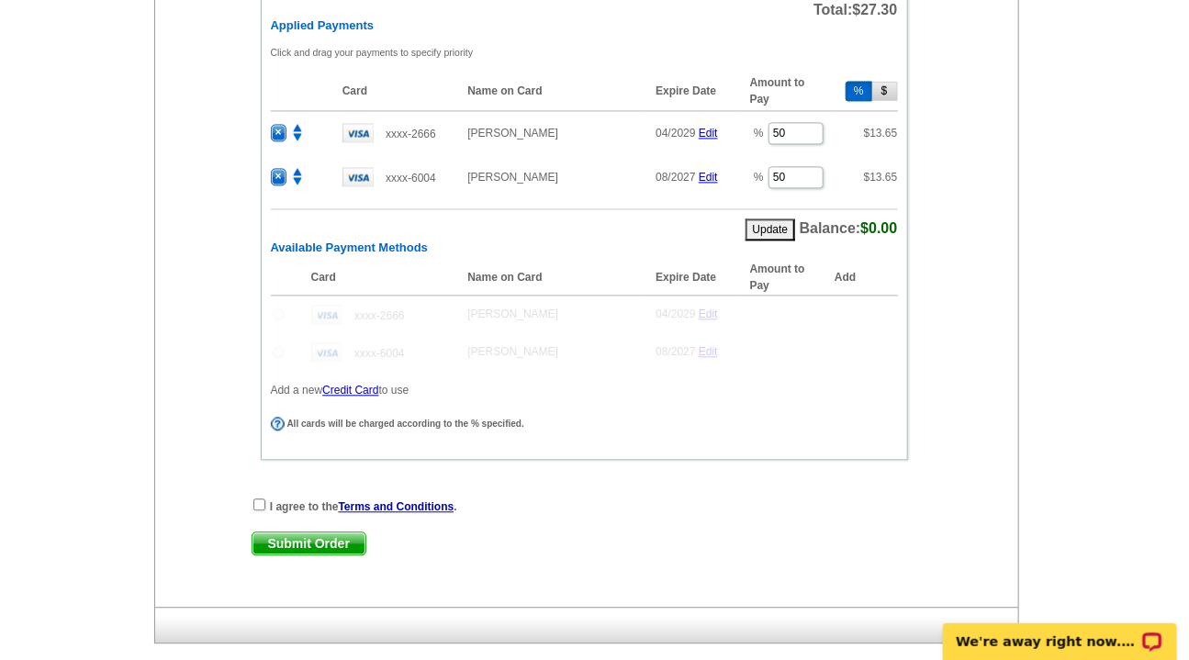
scroll to position [1409, 0]
click at [257, 499] on input "checkbox" at bounding box center [259, 504] width 12 height 12
checkbox input "true"
click at [313, 543] on span "Submit Order" at bounding box center [308, 542] width 113 height 22
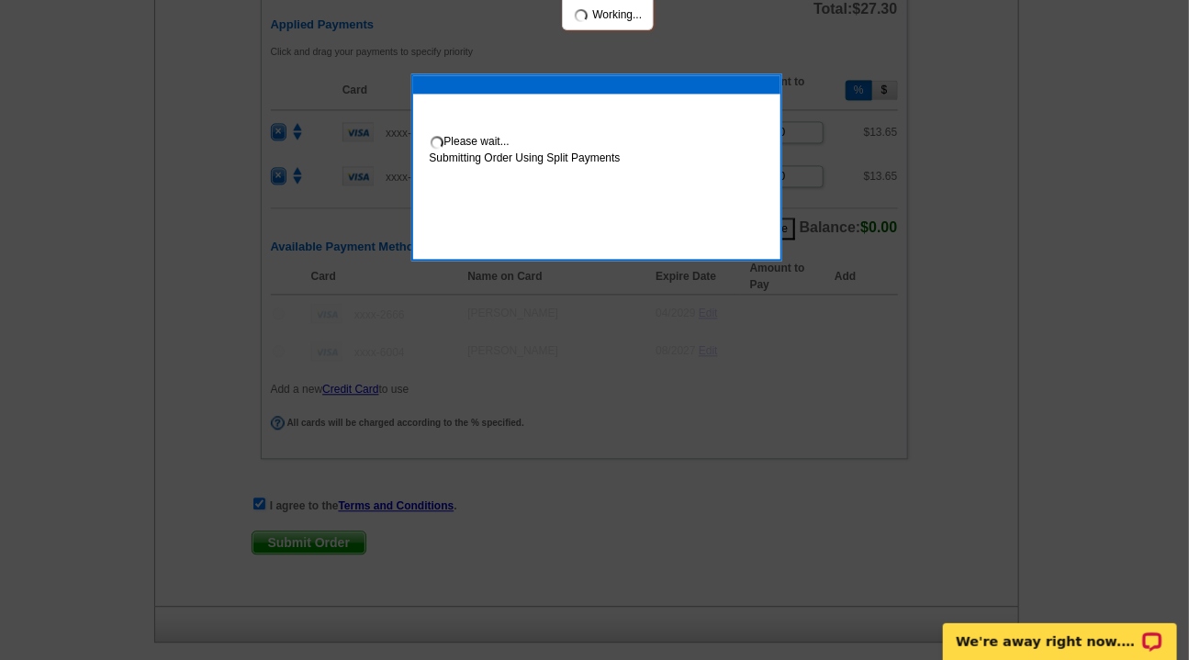
scroll to position [1502, 0]
